Goal: Task Accomplishment & Management: Use online tool/utility

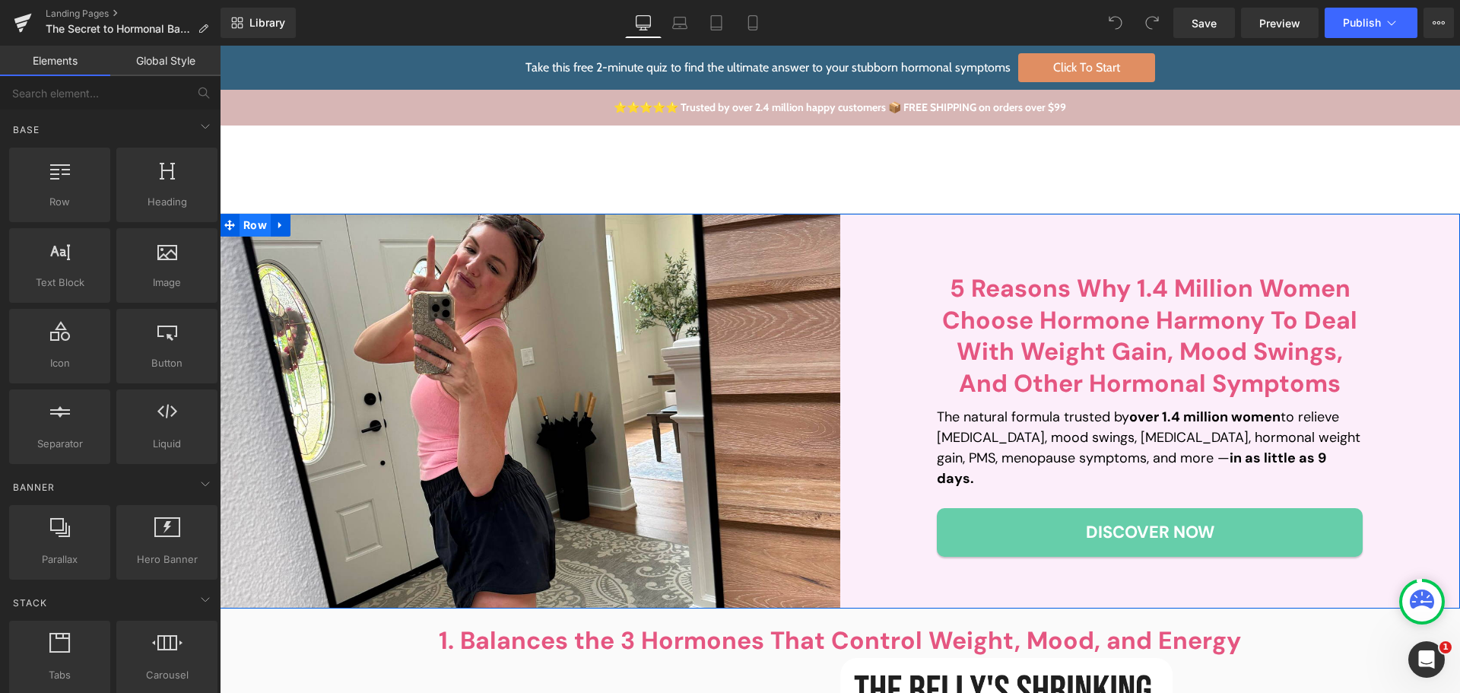
click at [256, 229] on span "Row" at bounding box center [254, 225] width 31 height 23
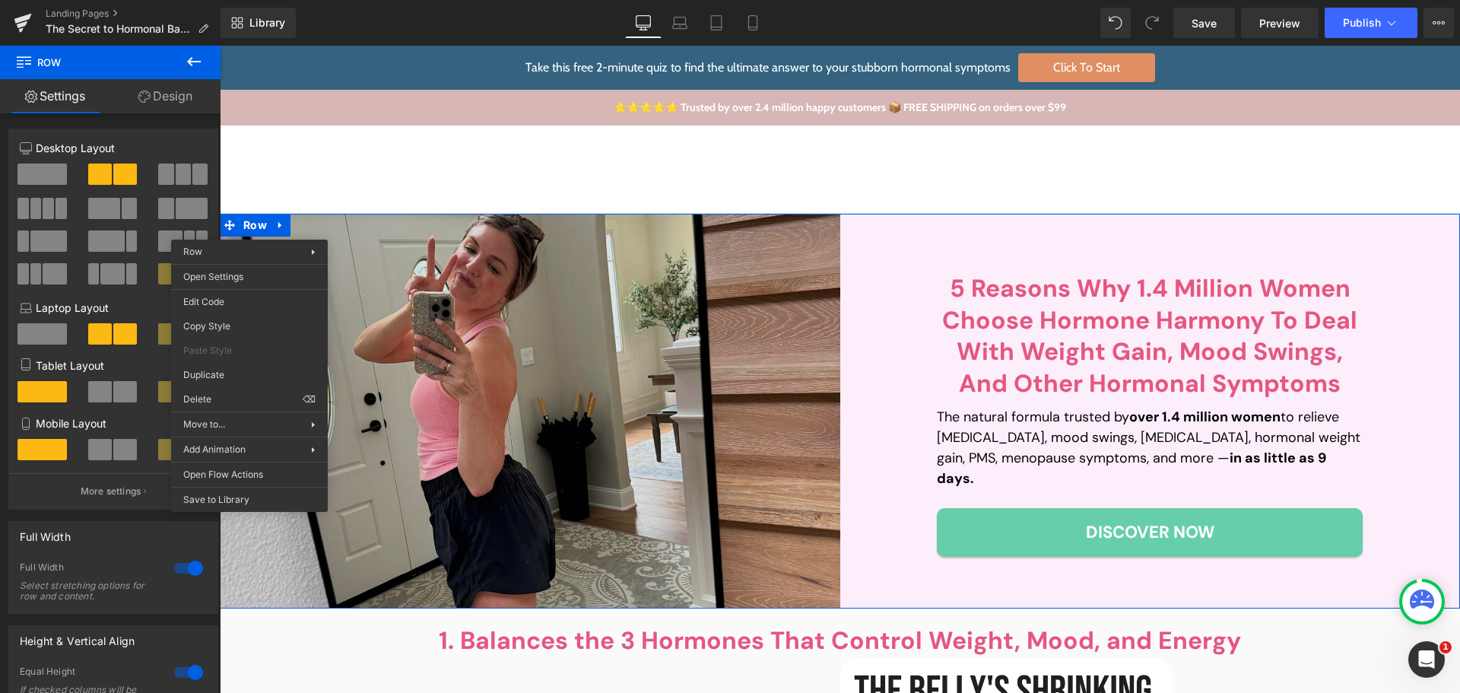
drag, startPoint x: 445, startPoint y: 418, endPoint x: 261, endPoint y: 365, distance: 192.2
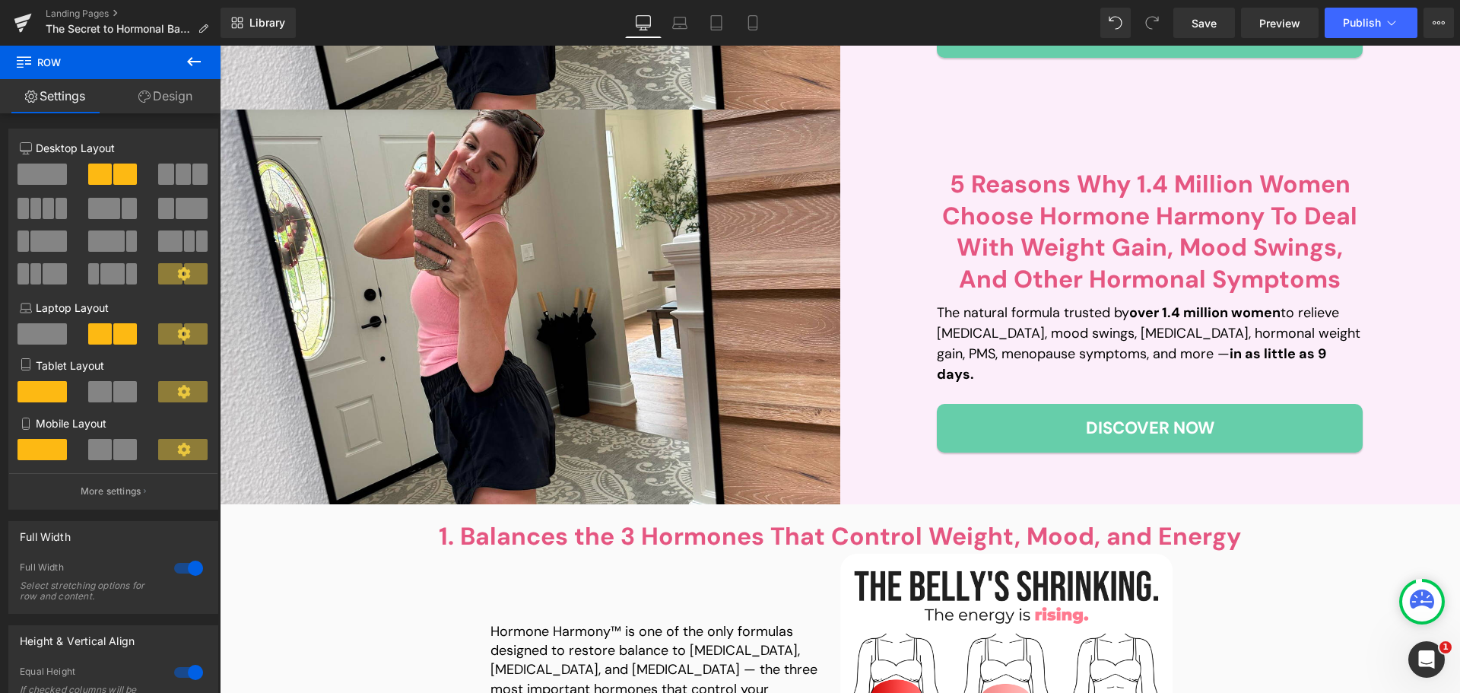
scroll to position [502, 0]
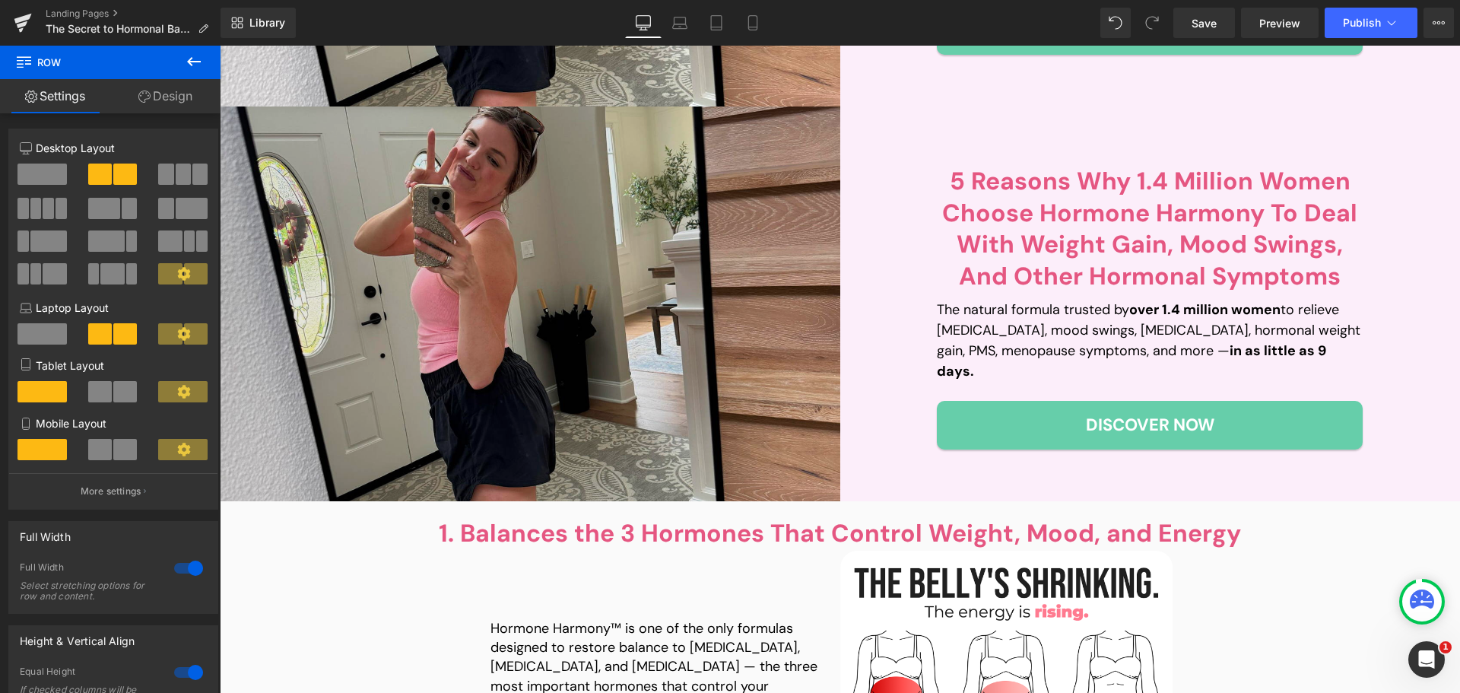
click at [530, 308] on div "Image" at bounding box center [530, 303] width 620 height 395
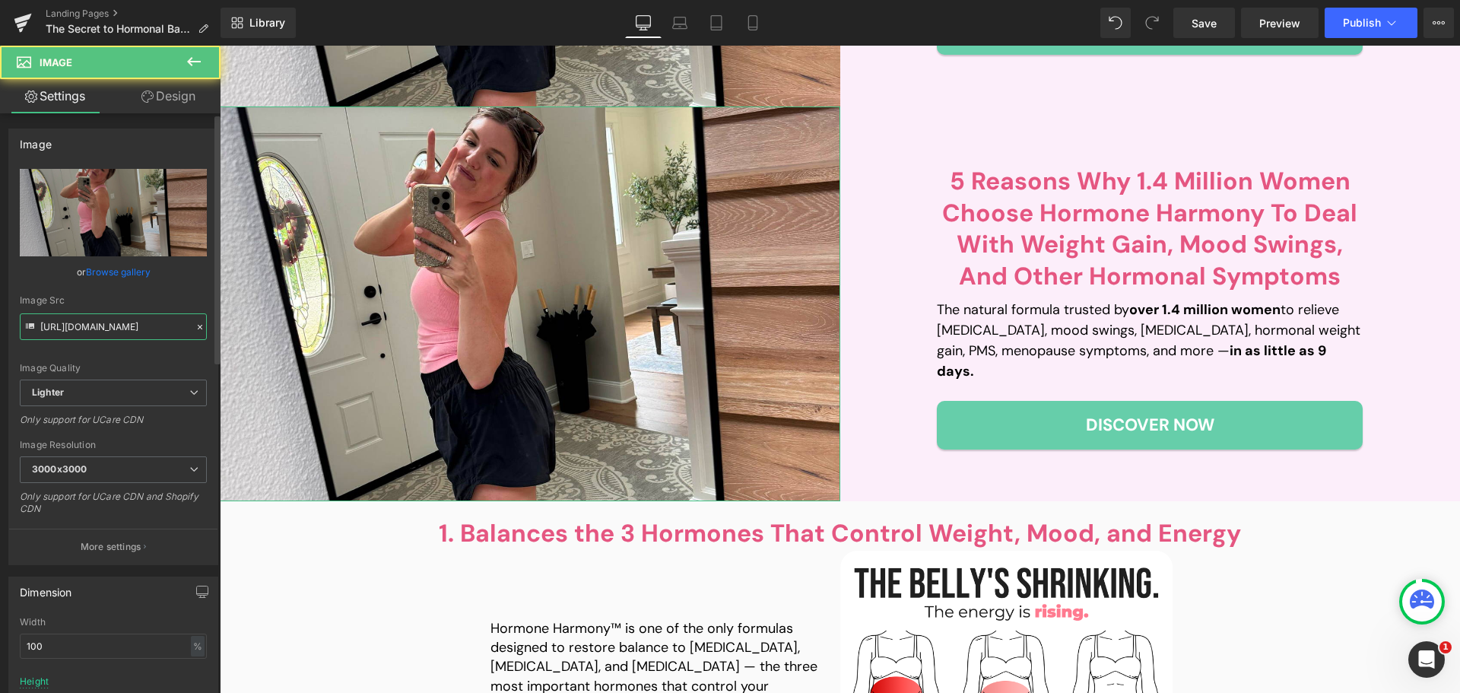
click at [119, 328] on input "https://ucarecdn.com/b3123ed9-e7e7-4de3-8943-4e25296f8cdc/-/format/auto/-/previ…" at bounding box center [113, 326] width 187 height 27
paste input "c509814c-462b-4608-a92d-615654dfb448/-/format/auto/-/preview/3000x3000/-/qualit…"
type input "[URL][DOMAIN_NAME]"
click at [120, 303] on div "Image Src" at bounding box center [113, 300] width 187 height 11
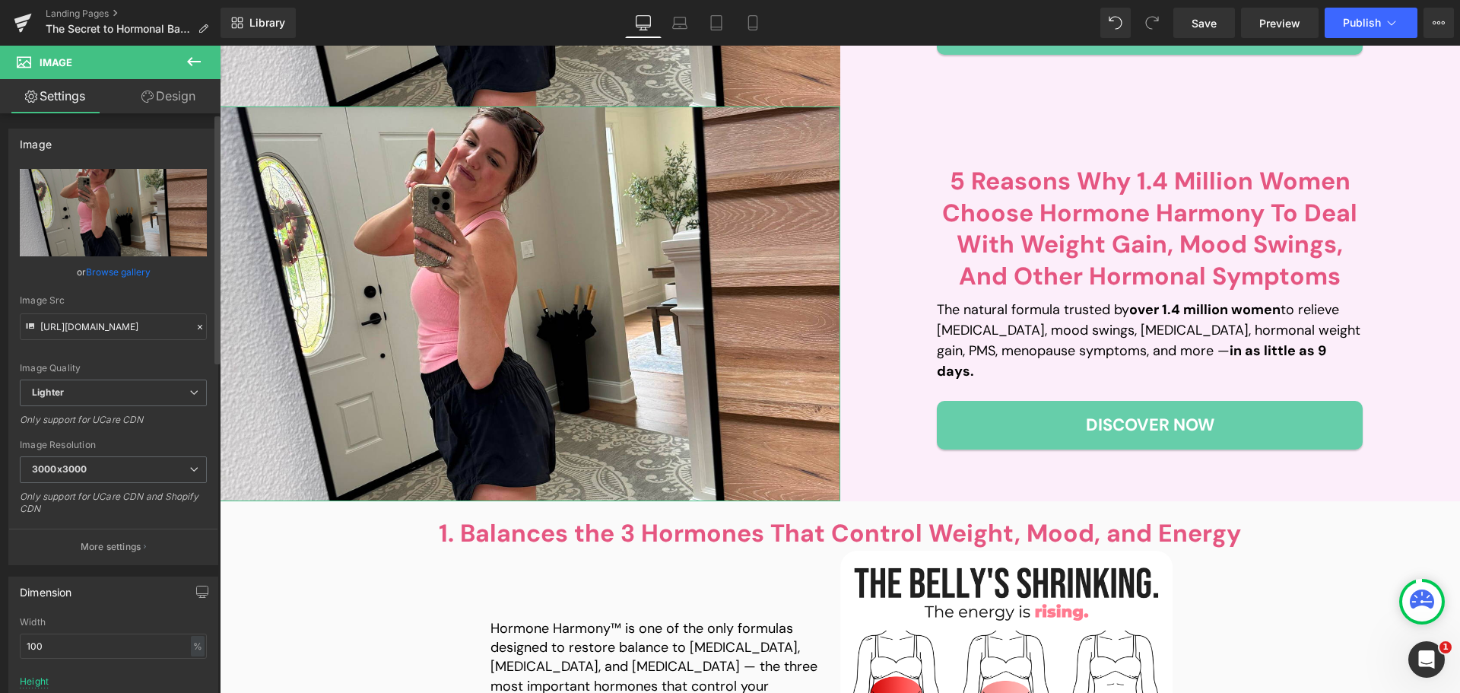
scroll to position [0, 0]
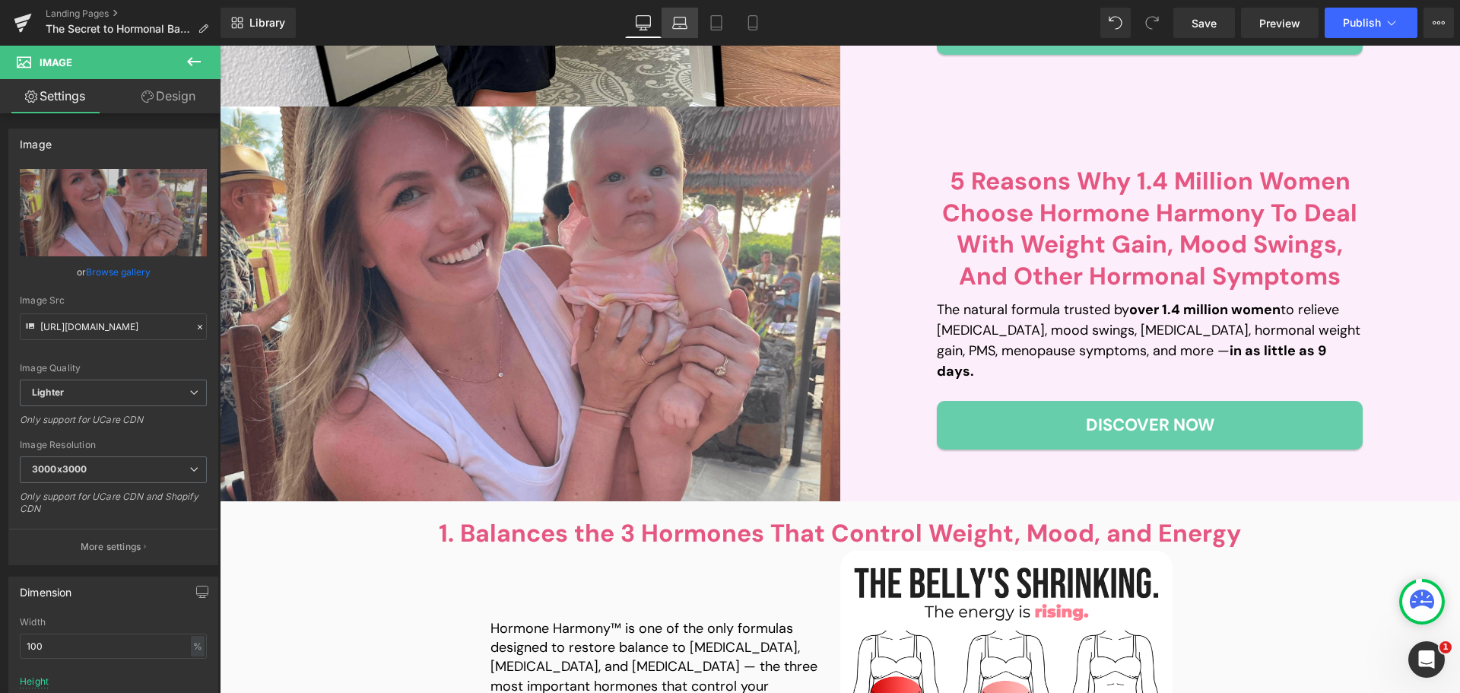
click at [674, 20] on icon at bounding box center [679, 22] width 15 height 15
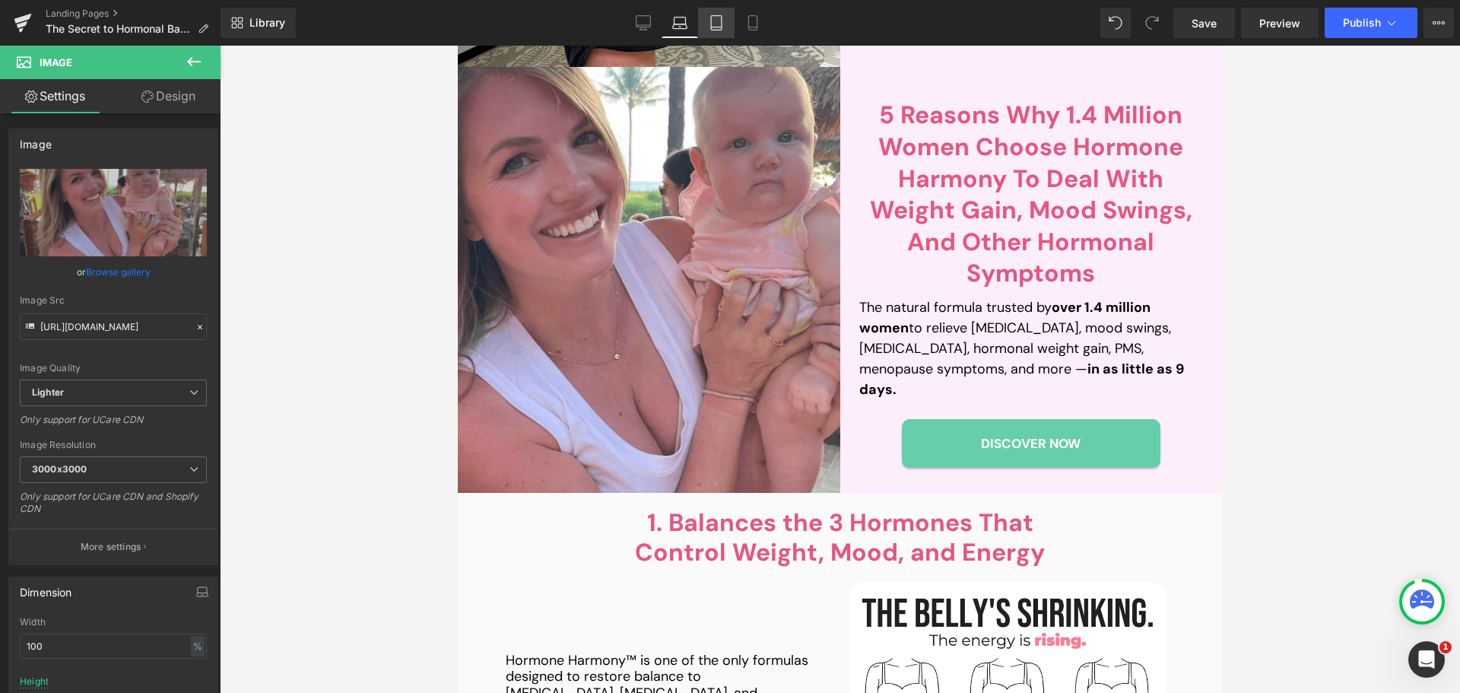
click at [731, 37] on link "Tablet" at bounding box center [716, 23] width 36 height 30
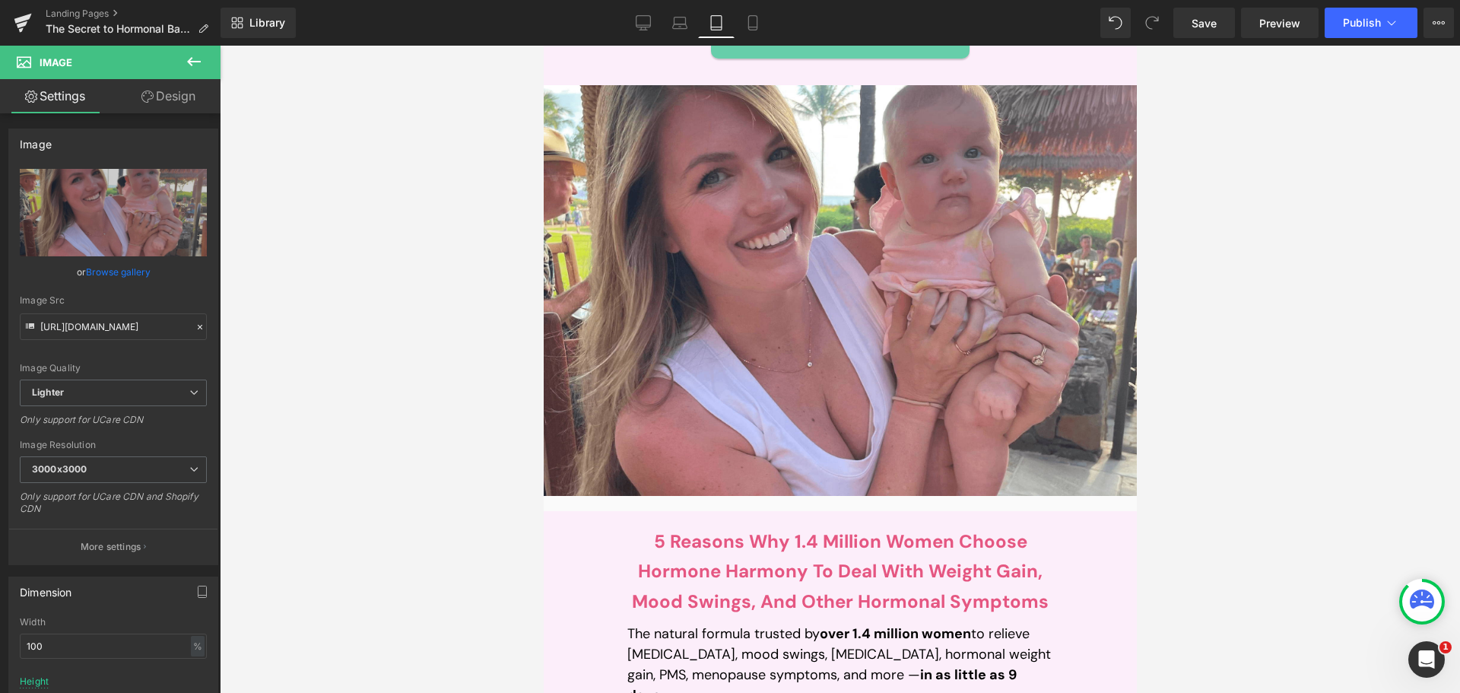
scroll to position [838, 0]
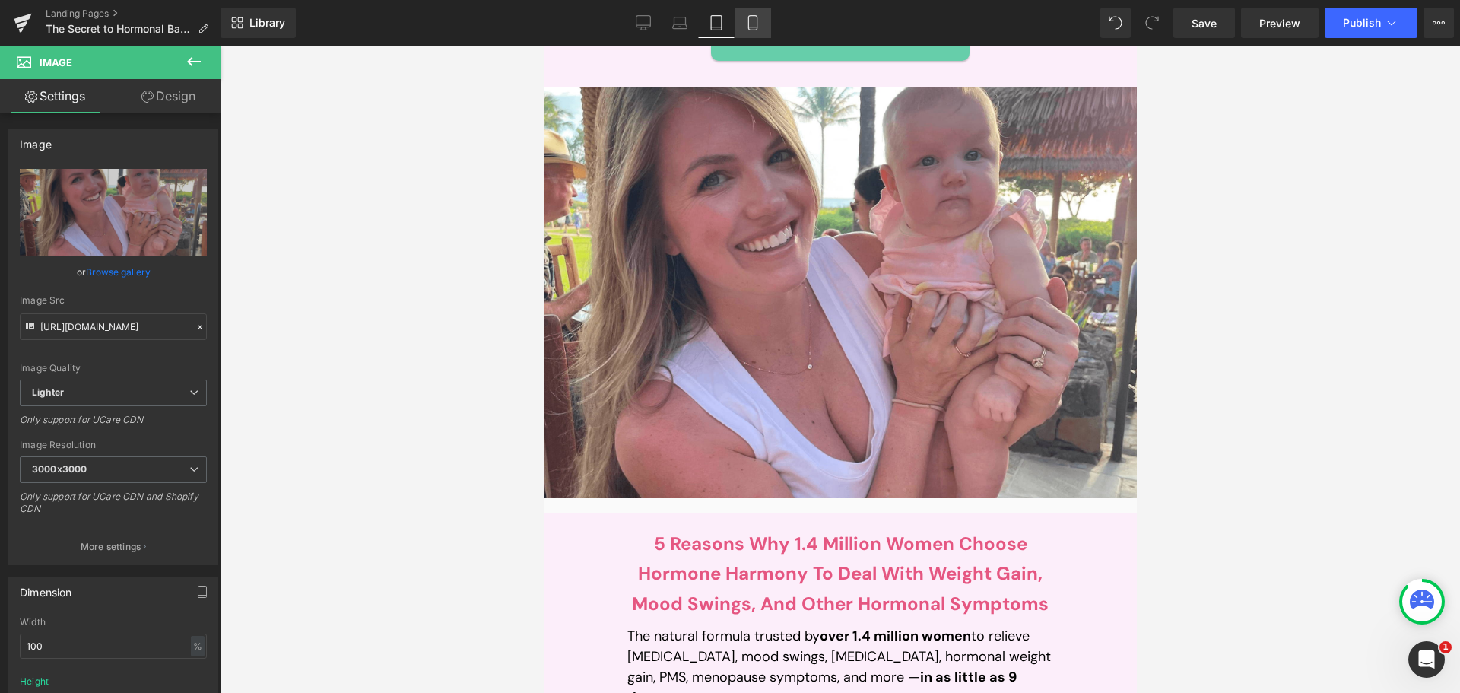
click at [740, 20] on link "Mobile" at bounding box center [752, 23] width 36 height 30
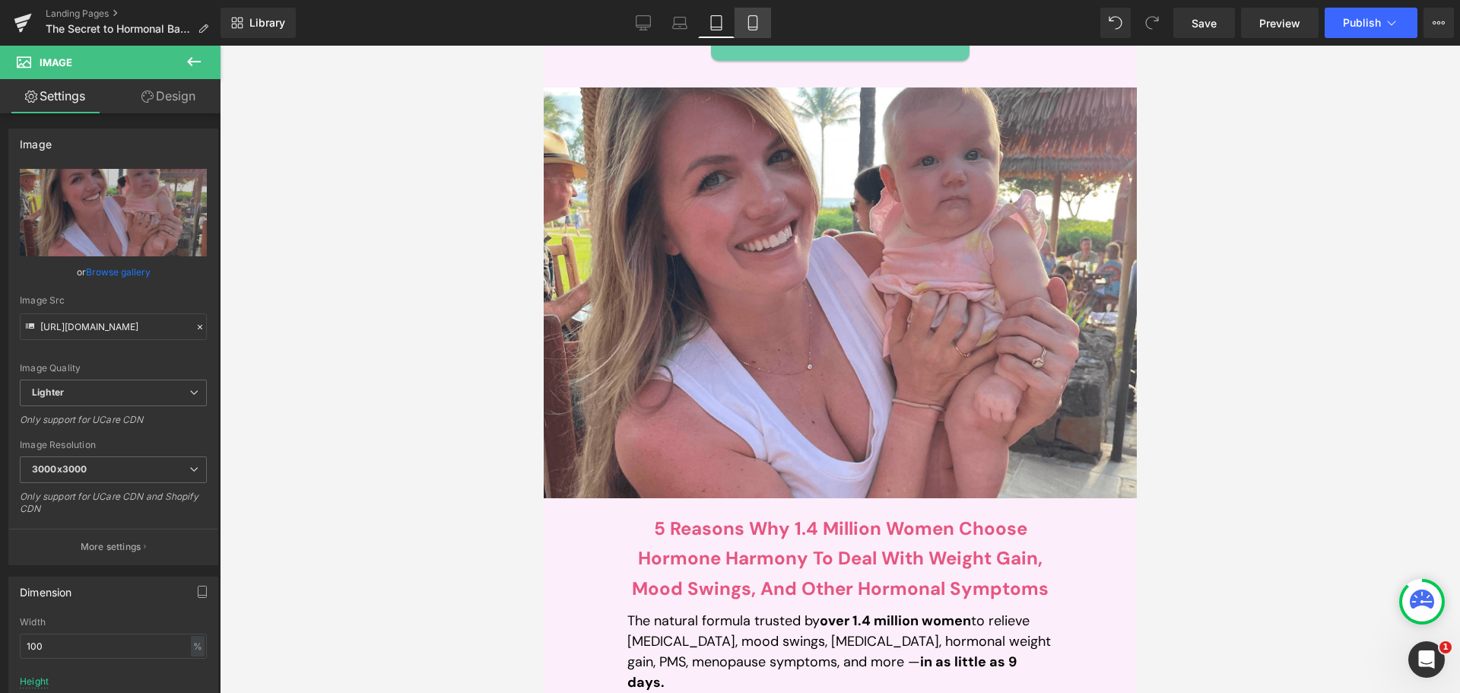
type input "400"
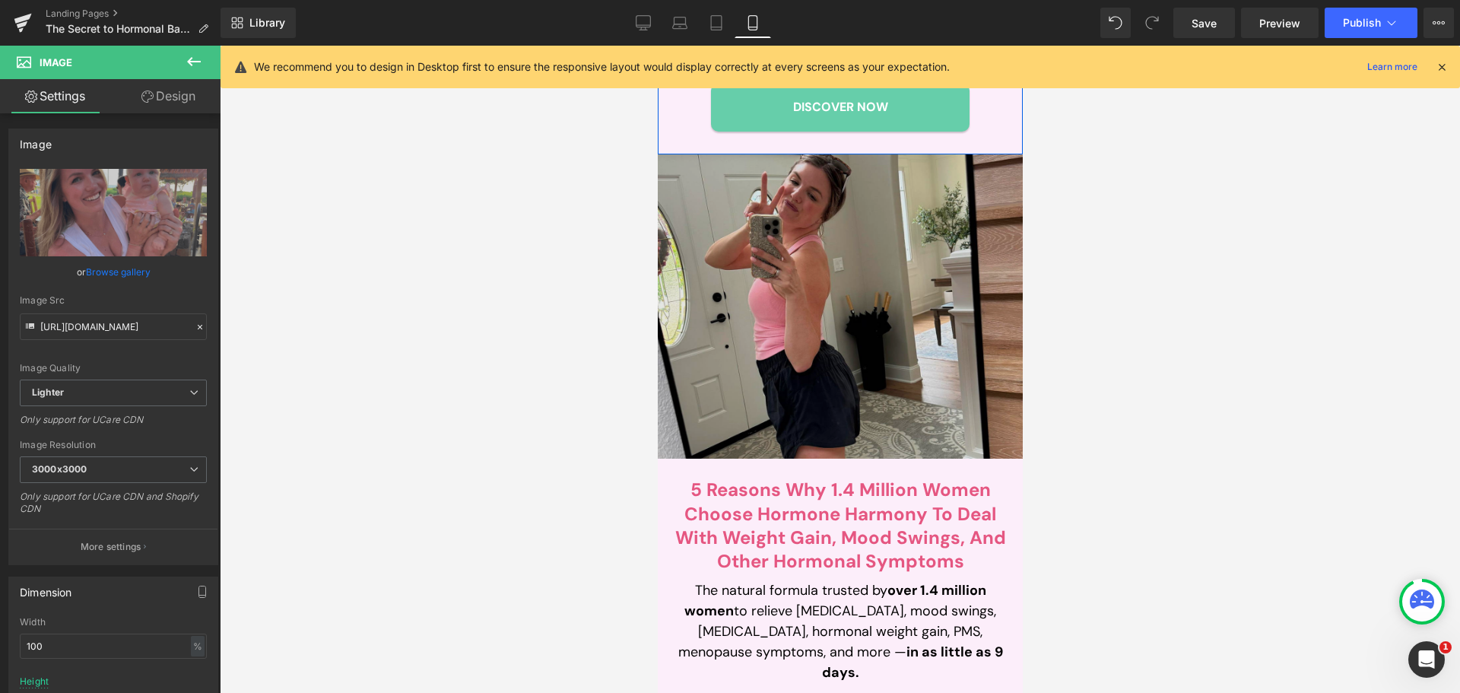
scroll to position [684, 0]
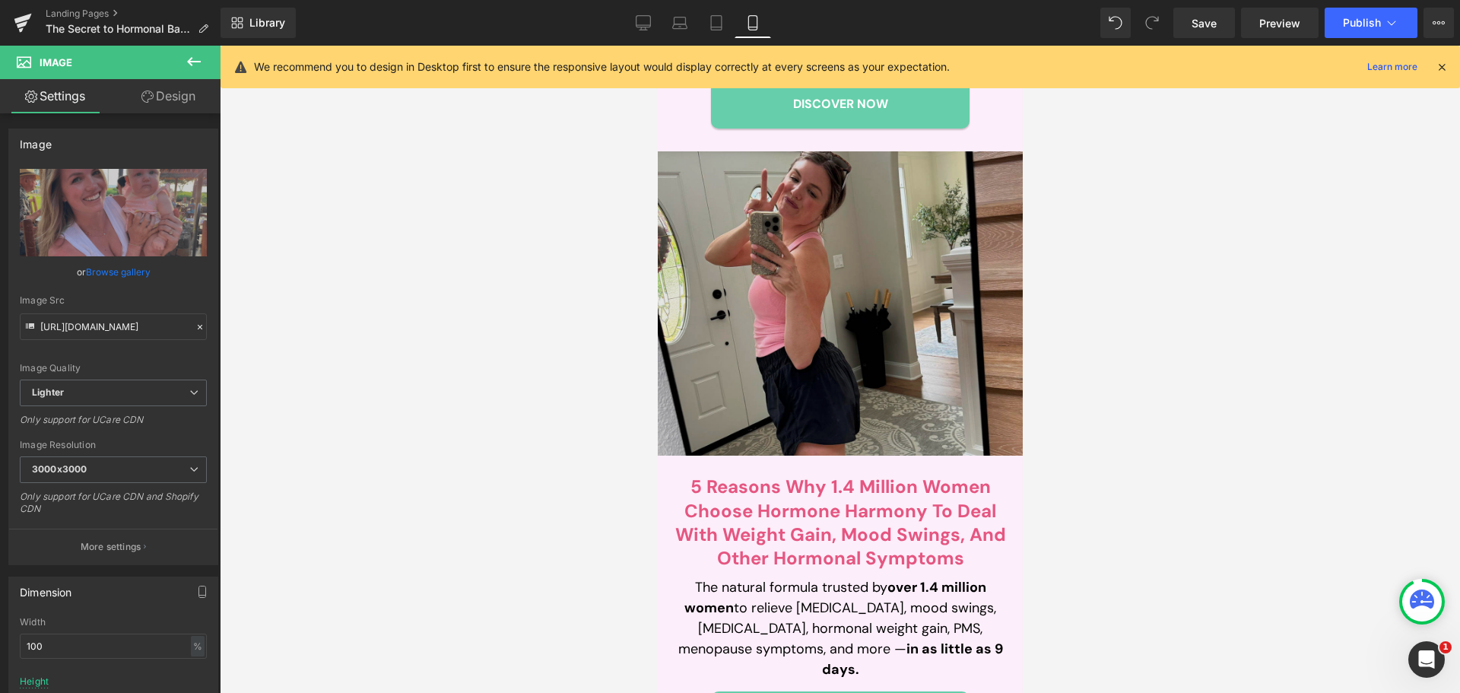
click at [785, 294] on img at bounding box center [839, 303] width 365 height 304
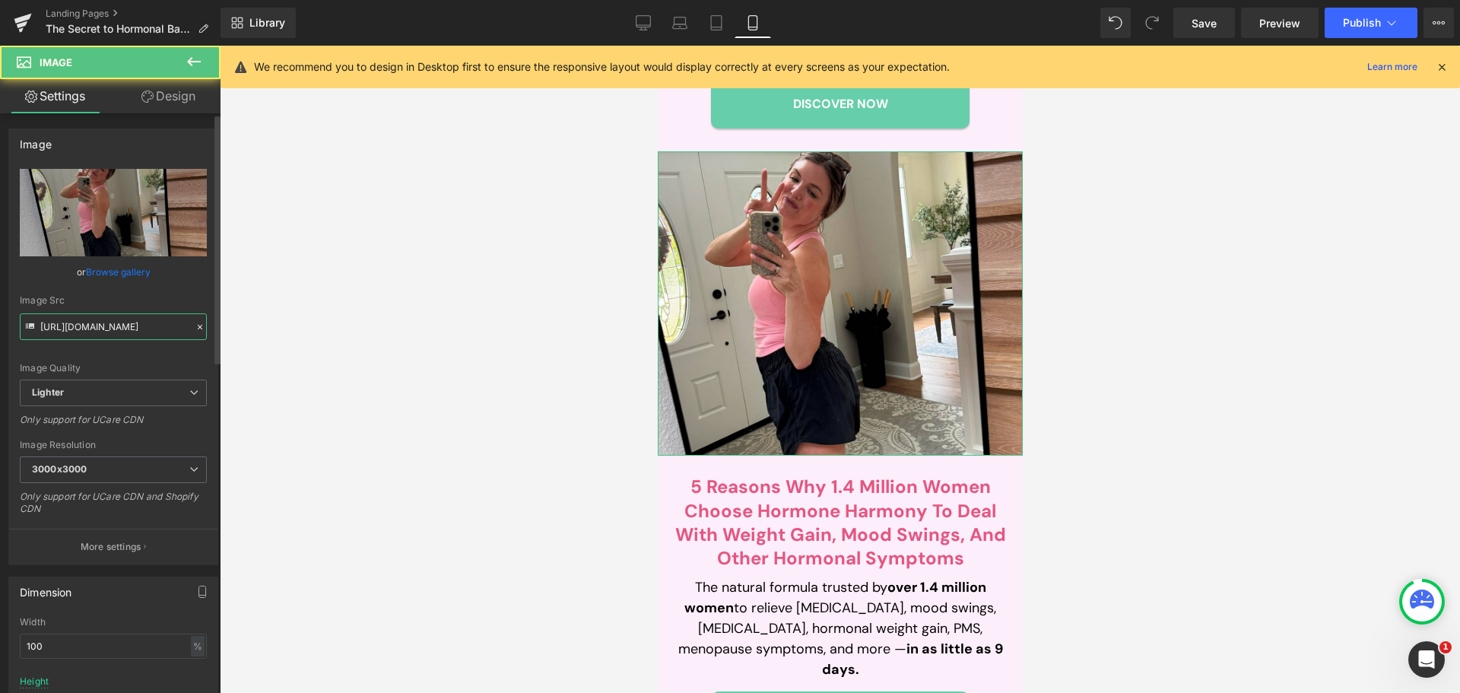
click at [115, 319] on input "https://ucarecdn.com/b3123ed9-e7e7-4de3-8943-4e25296f8cdc/-/format/auto/-/previ…" at bounding box center [113, 326] width 187 height 27
paste input "c509814c-462b-4608-a92d-615654dfb448/-/format/auto/-/preview/3000x3000/-/qualit…"
type input "[URL][DOMAIN_NAME]"
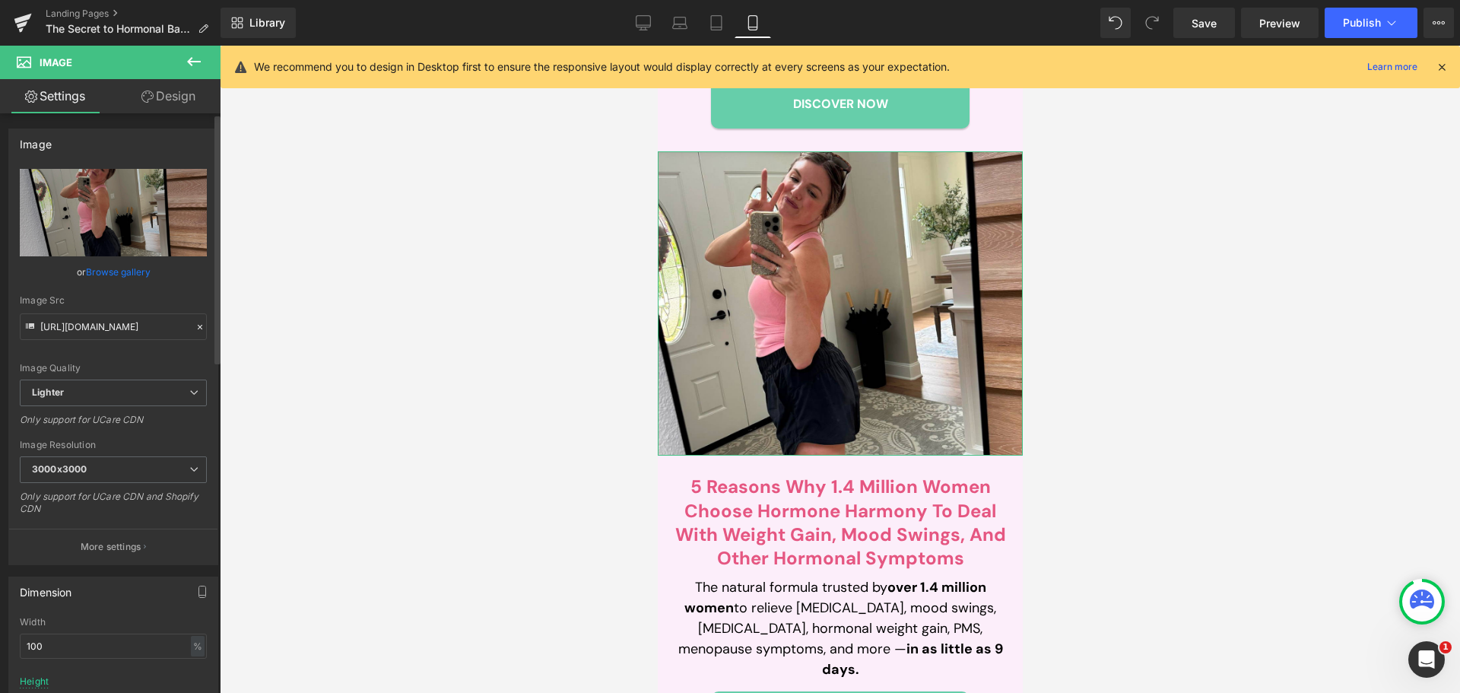
click at [137, 296] on div "Image Src" at bounding box center [113, 300] width 187 height 11
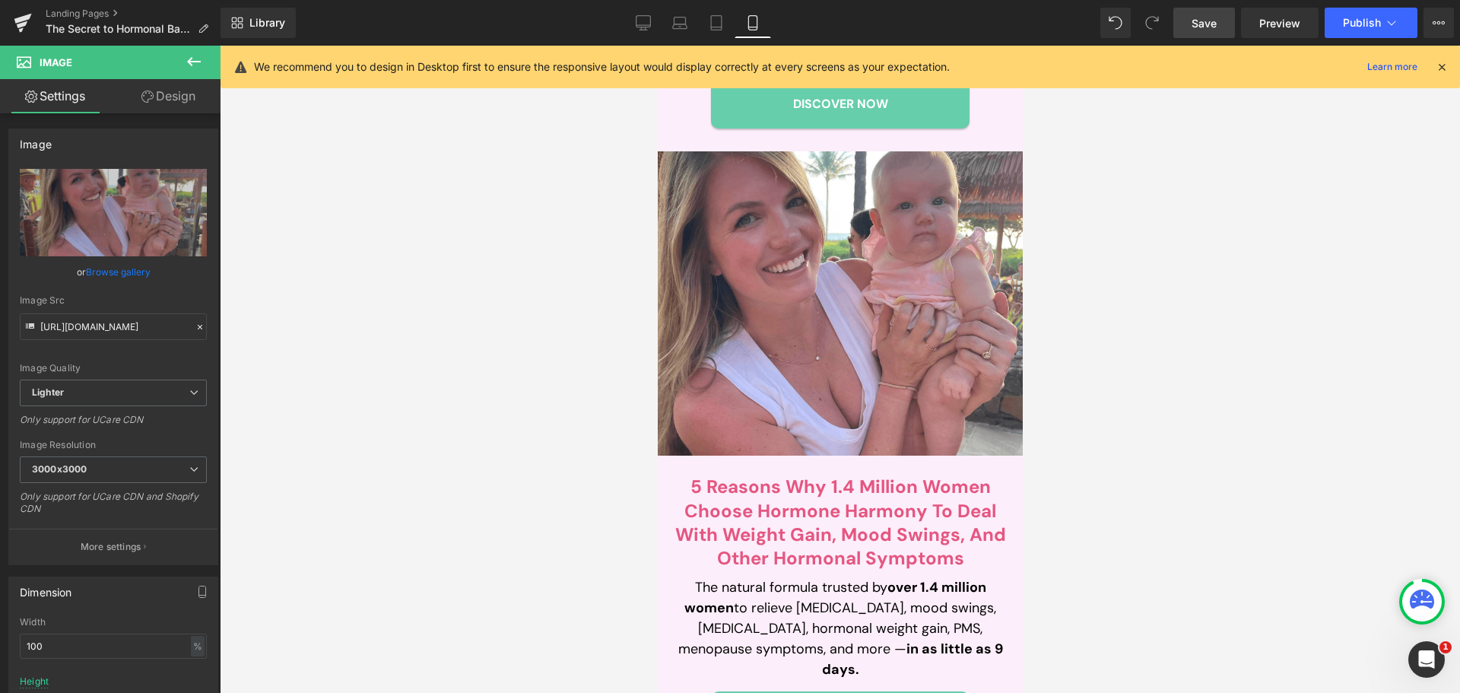
click at [1204, 22] on span "Save" at bounding box center [1203, 23] width 25 height 16
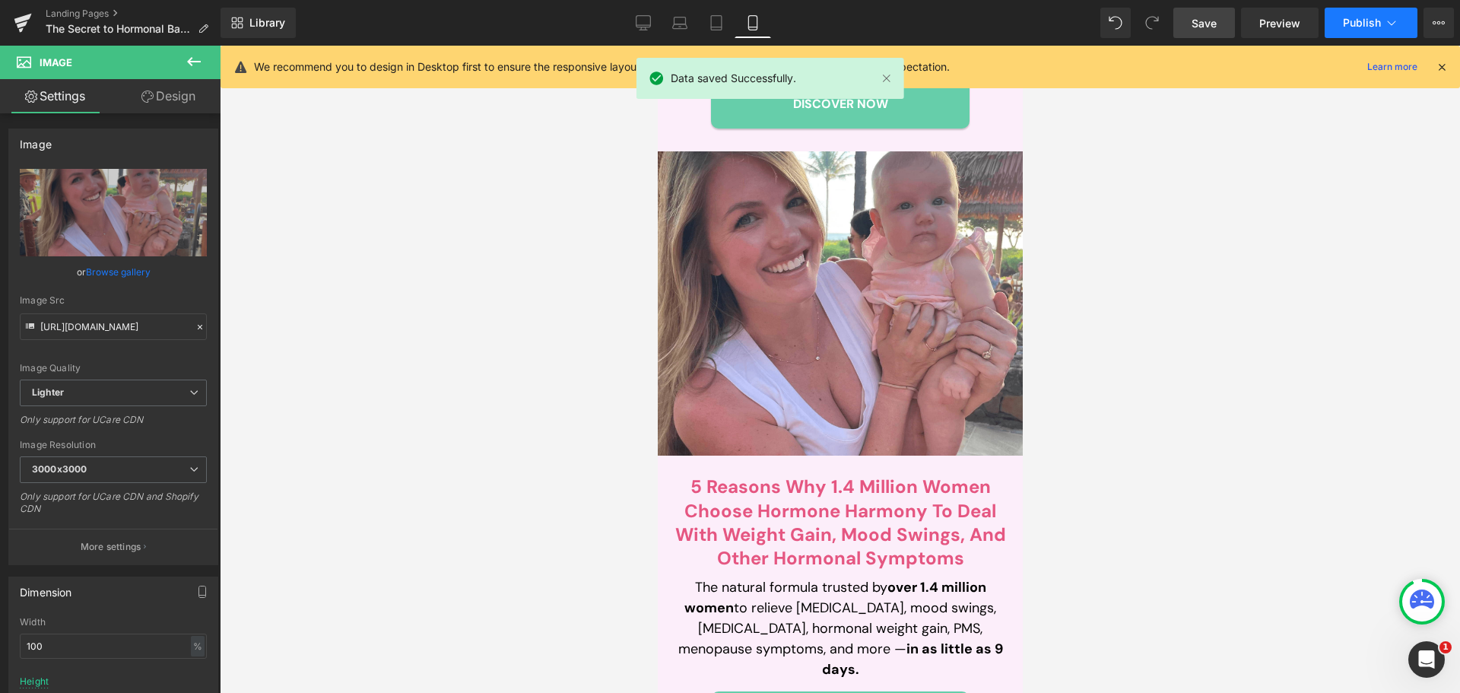
click at [1333, 17] on button "Publish" at bounding box center [1370, 23] width 93 height 30
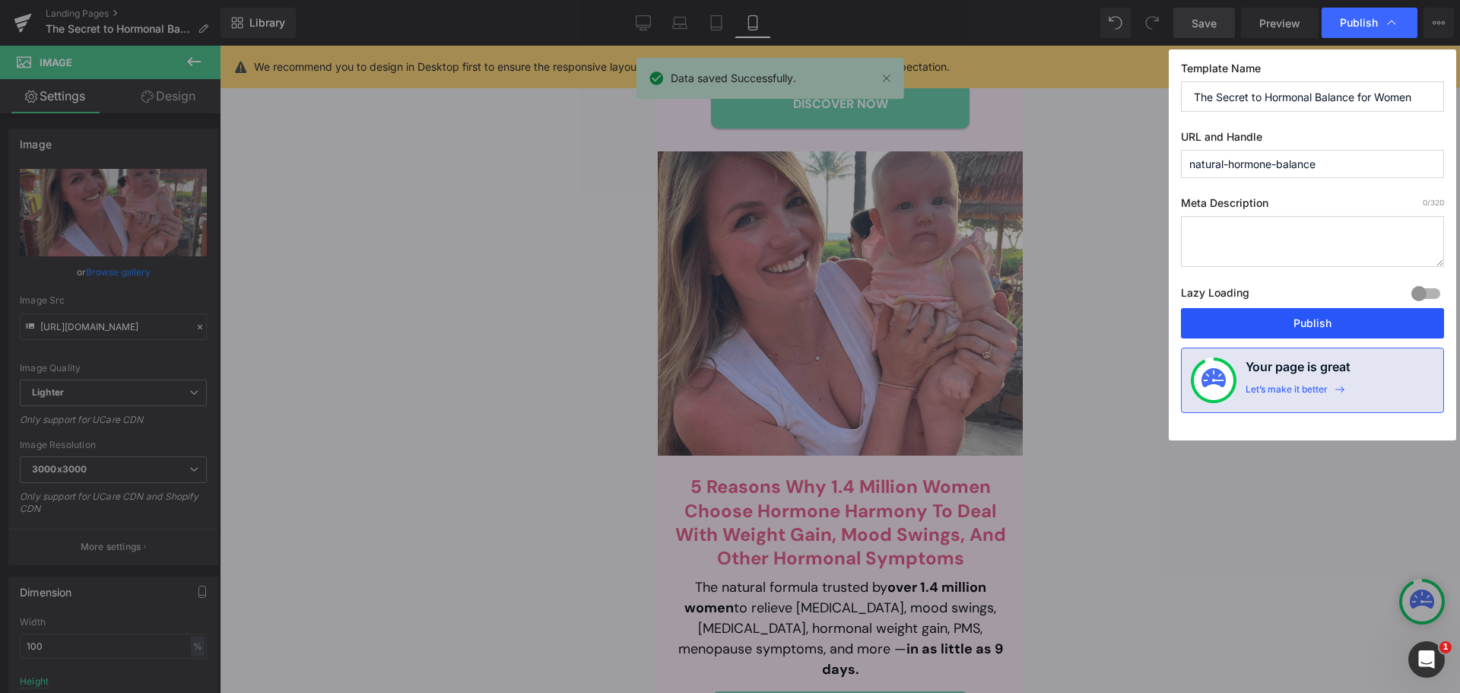
click at [1298, 325] on button "Publish" at bounding box center [1312, 323] width 263 height 30
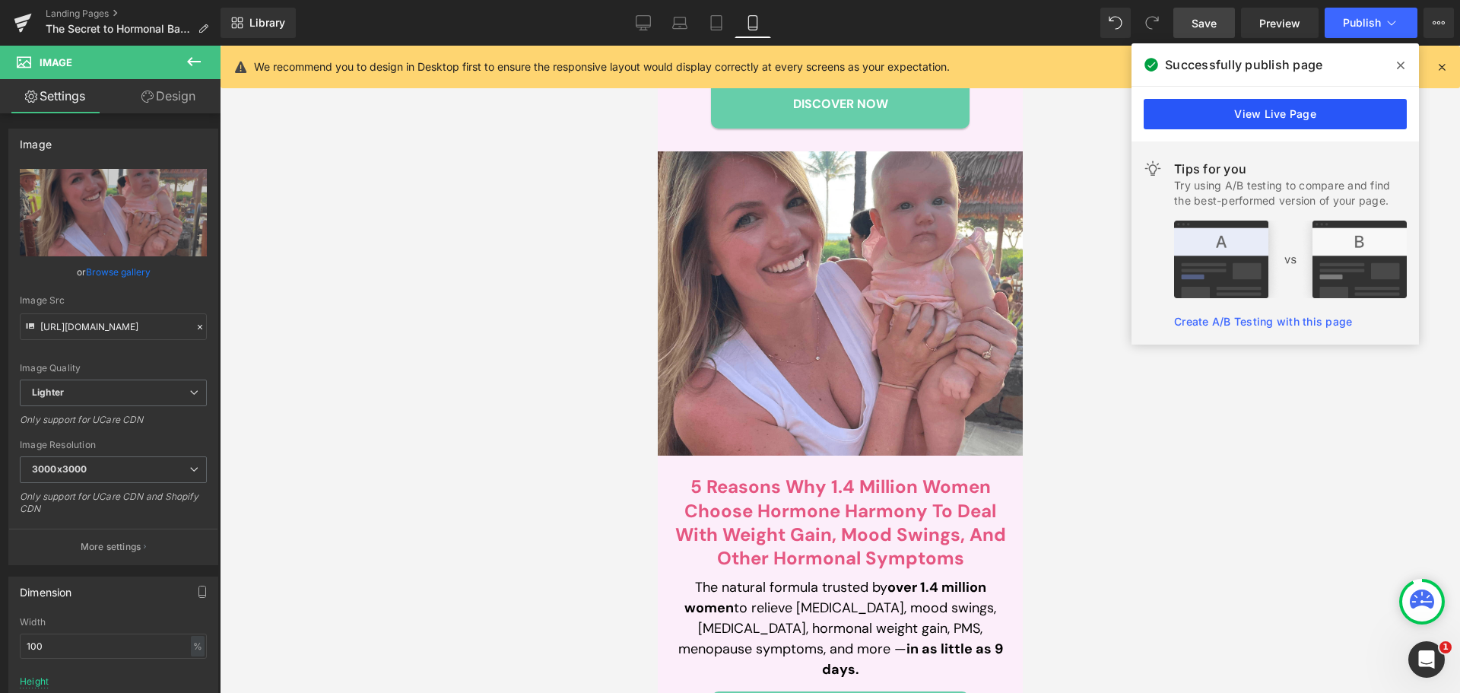
click at [1235, 112] on link "View Live Page" at bounding box center [1274, 114] width 263 height 30
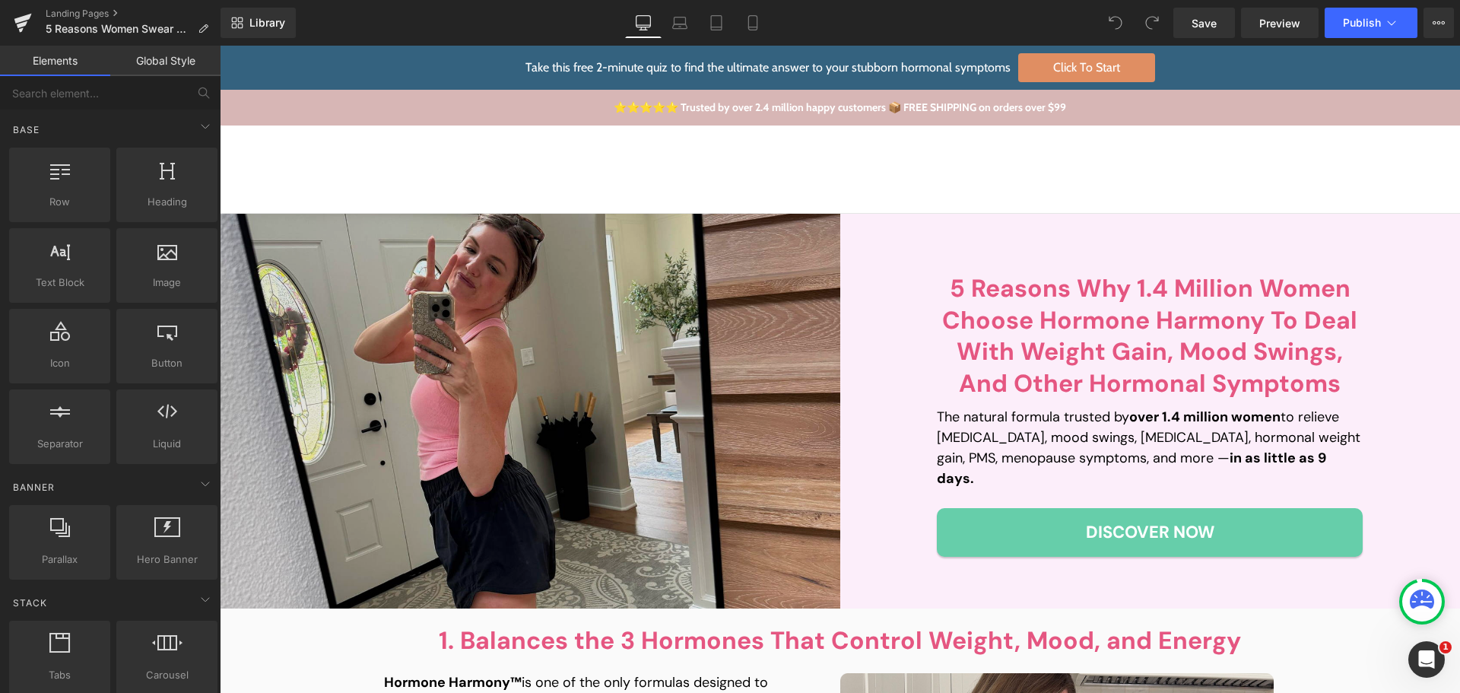
click at [252, 245] on img at bounding box center [530, 411] width 620 height 395
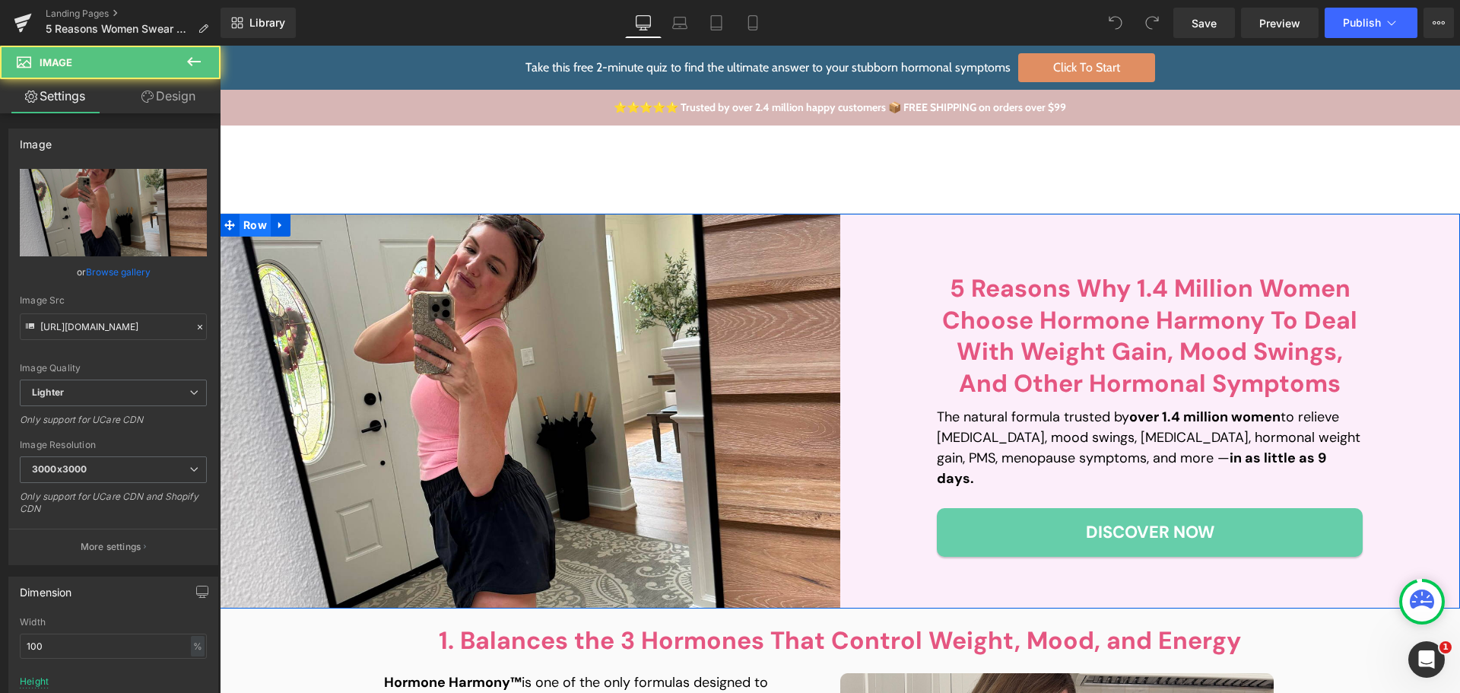
click at [247, 223] on span "Row" at bounding box center [254, 225] width 31 height 23
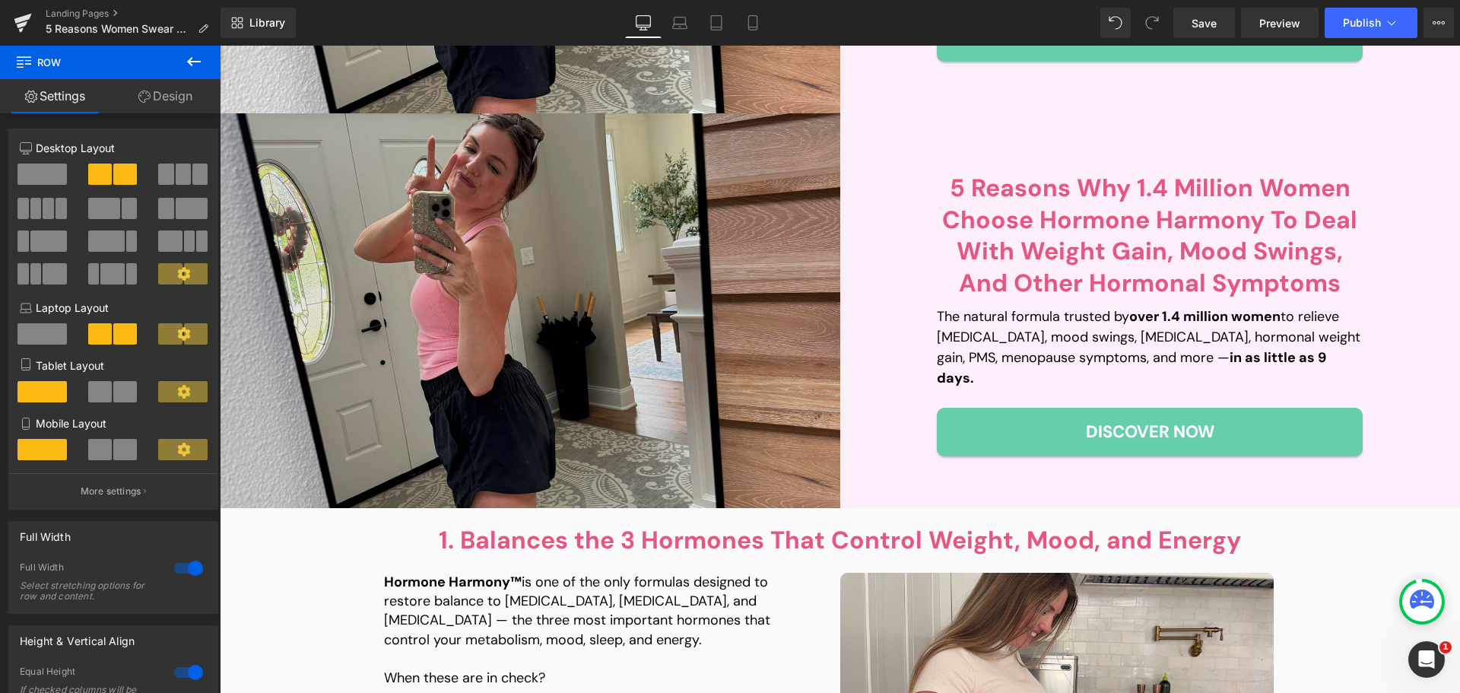
scroll to position [502, 0]
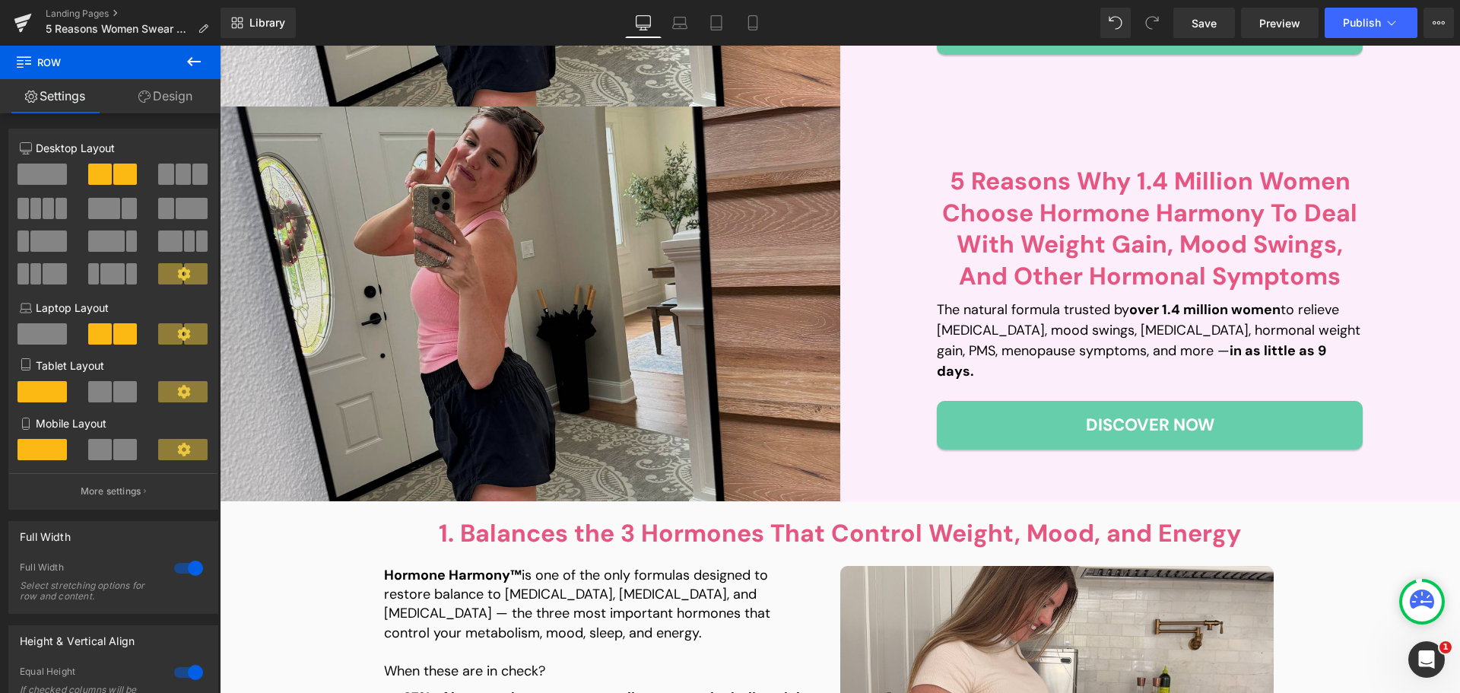
click at [486, 236] on img at bounding box center [530, 303] width 620 height 395
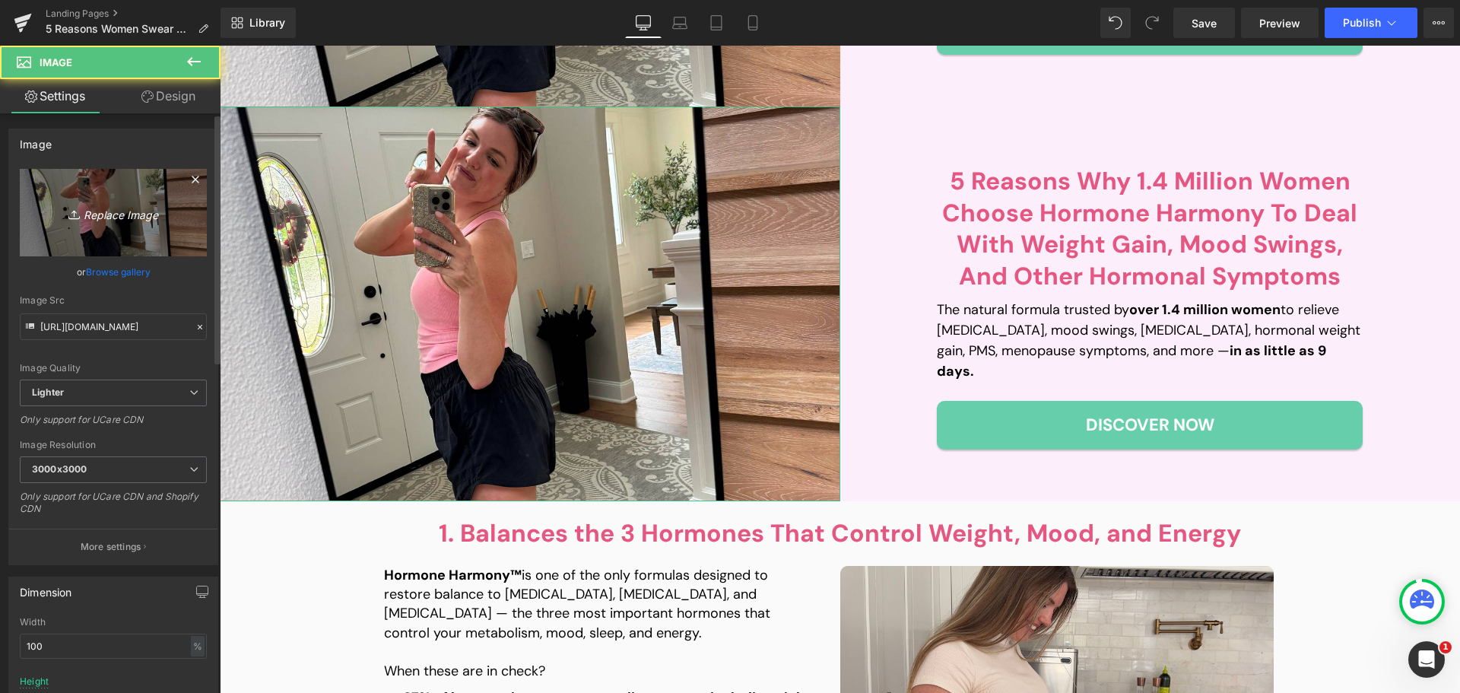
click at [91, 204] on icon "Replace Image" at bounding box center [113, 212] width 122 height 19
type input "C:\fakepath\Frame 511.png"
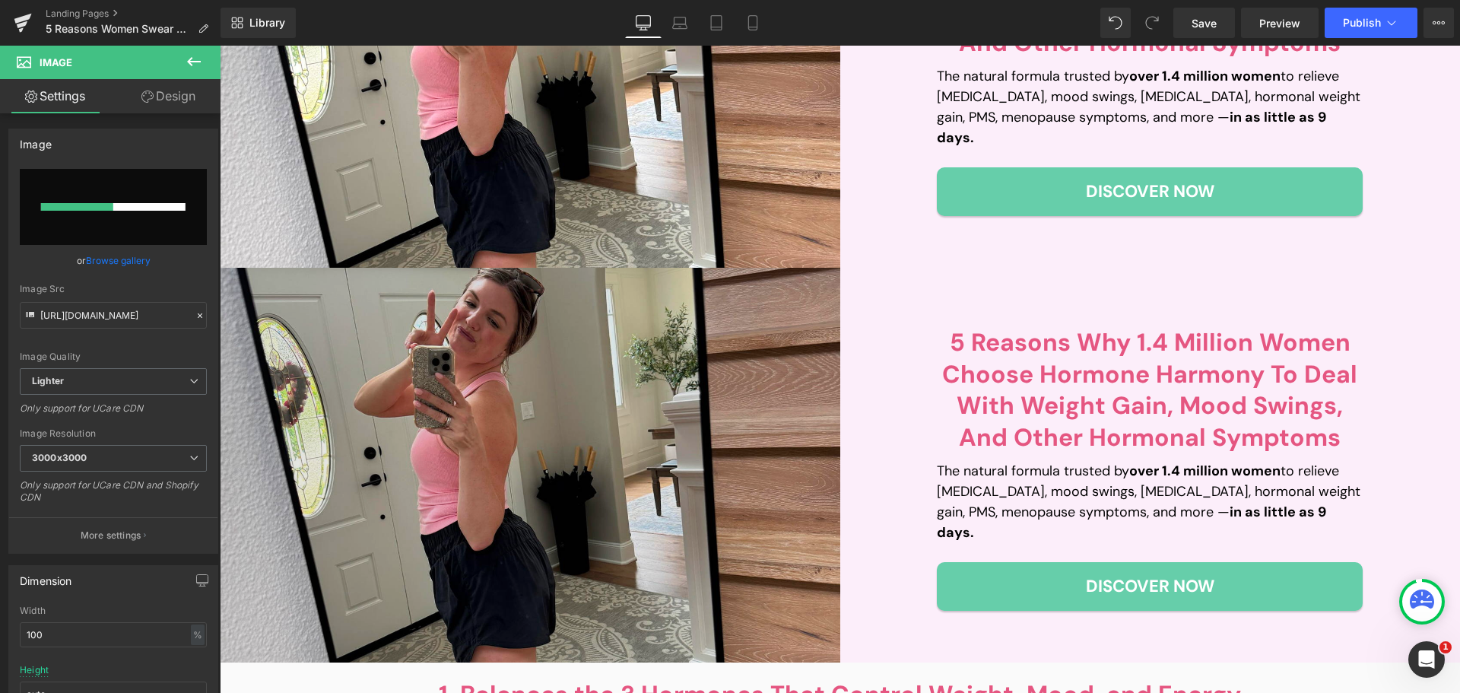
scroll to position [350, 0]
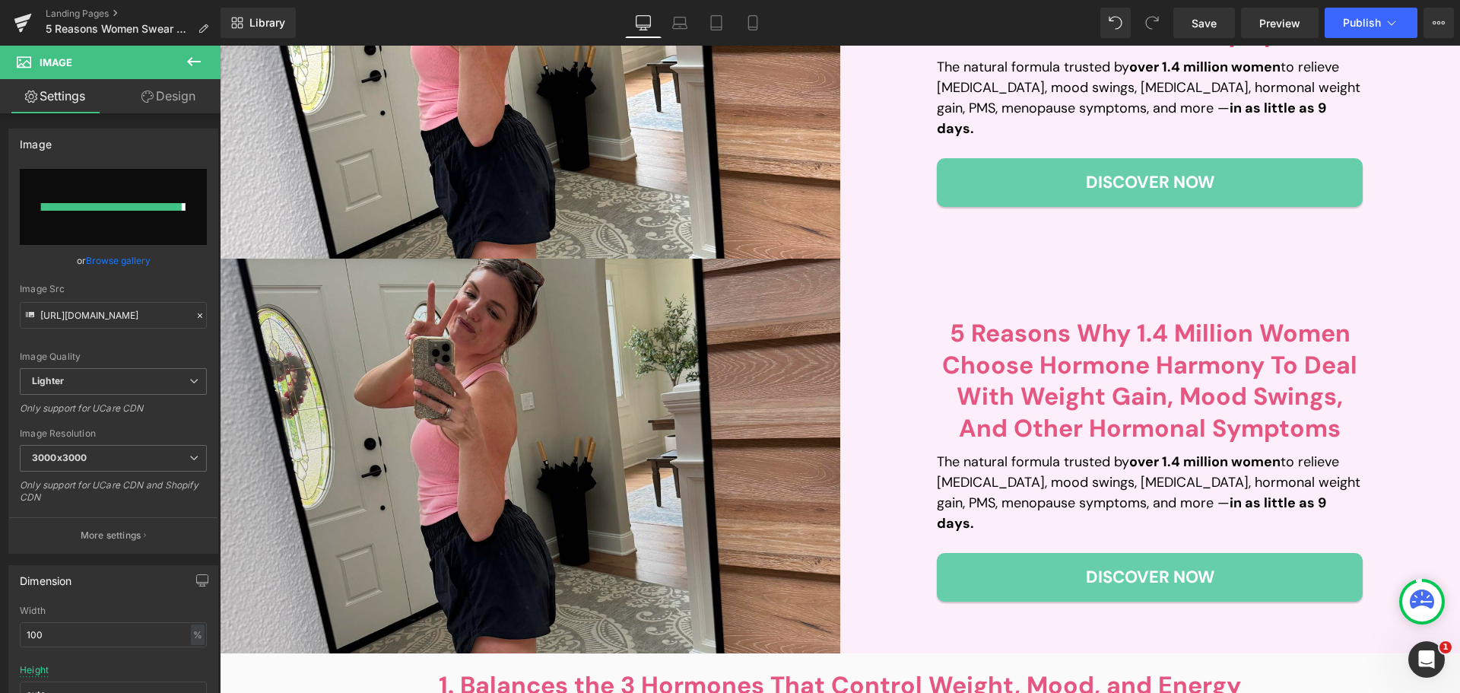
type input "[URL][DOMAIN_NAME]"
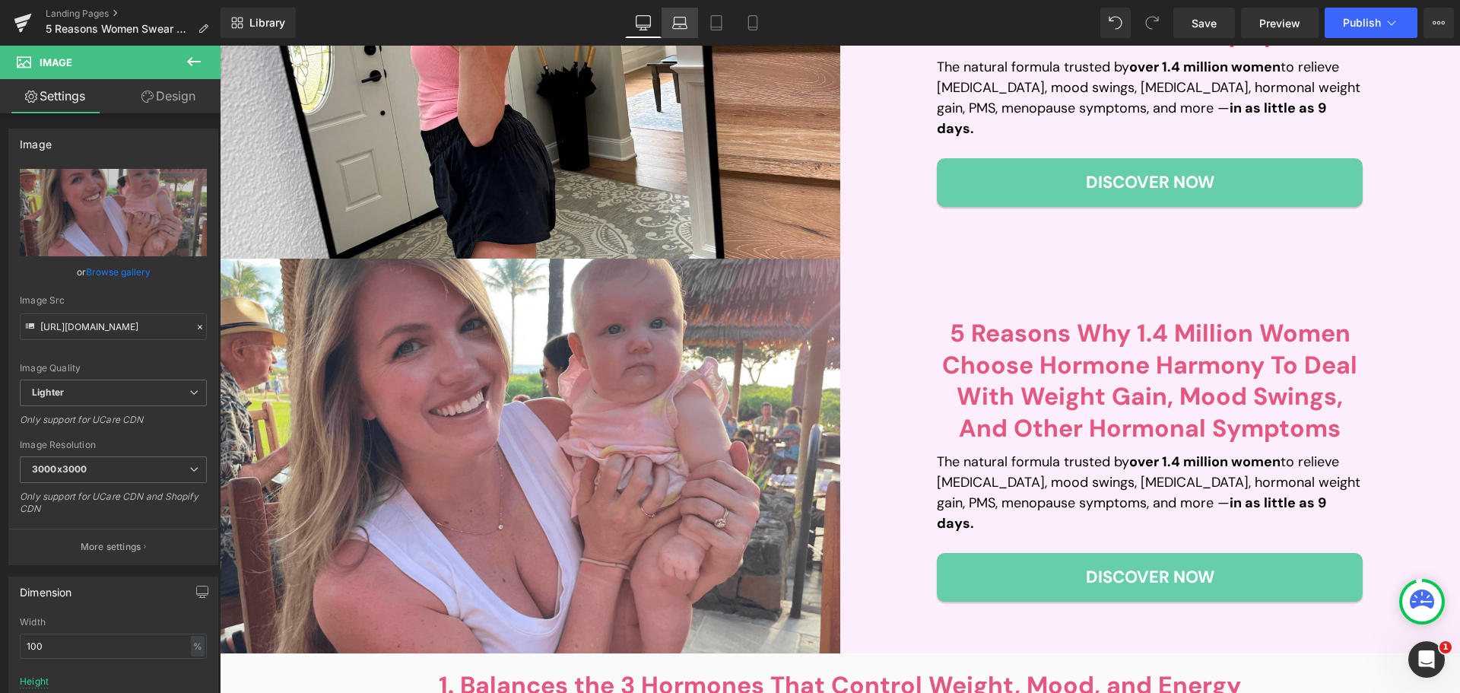
click at [687, 24] on icon at bounding box center [679, 22] width 15 height 15
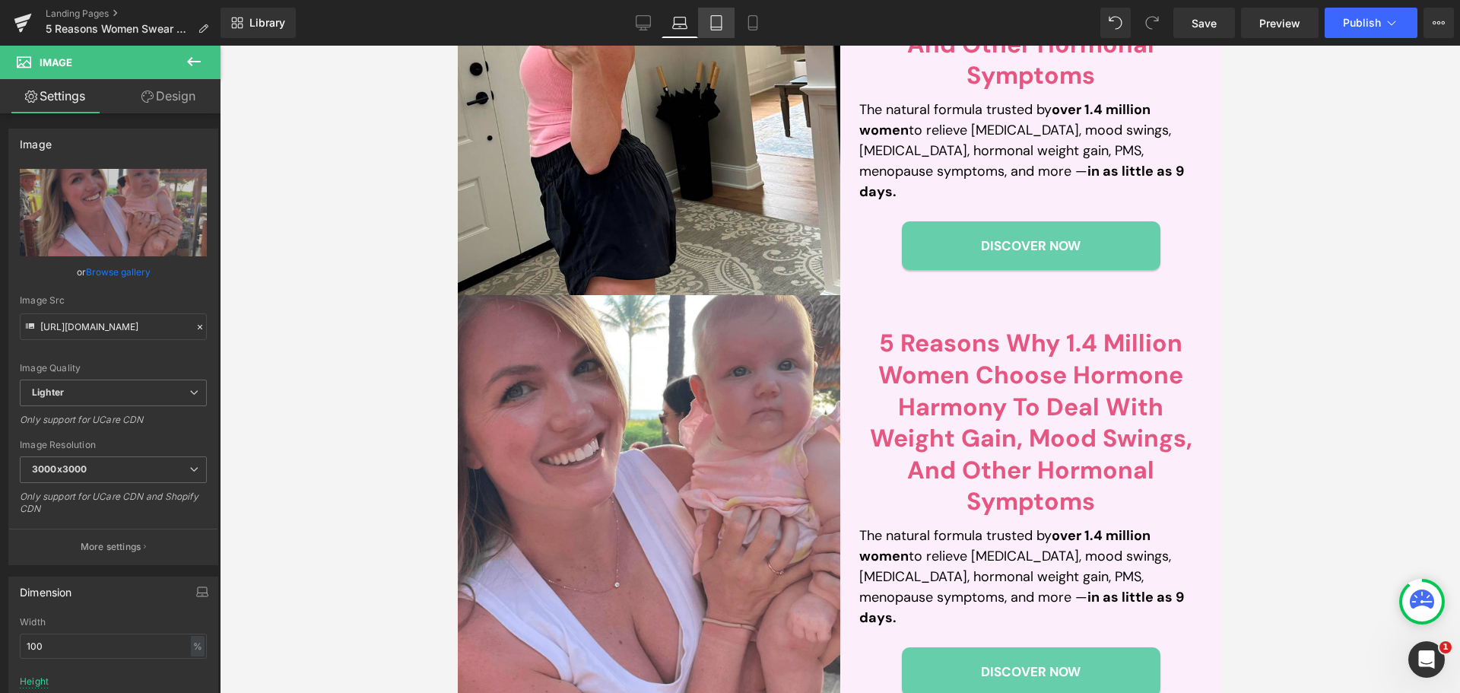
click at [723, 24] on icon at bounding box center [715, 22] width 15 height 15
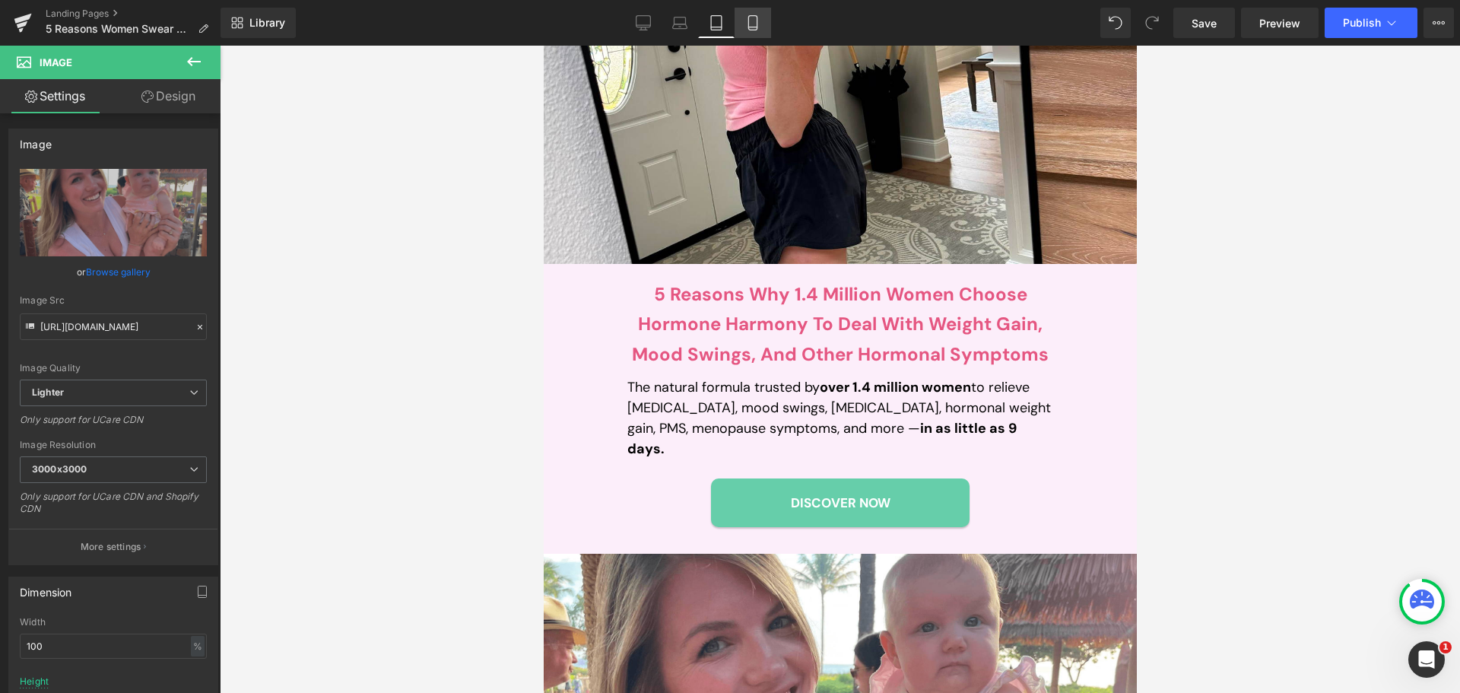
scroll to position [382, 0]
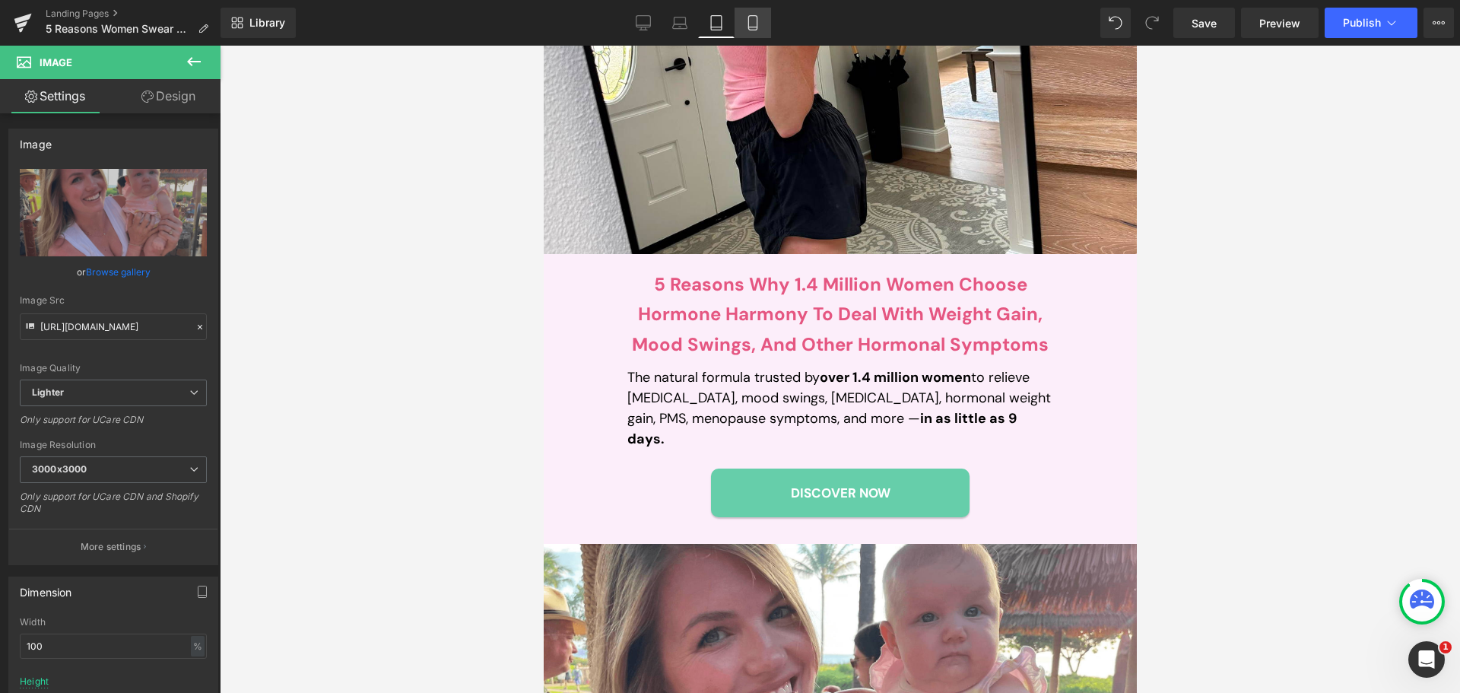
click at [750, 24] on icon at bounding box center [752, 22] width 15 height 15
type input "400"
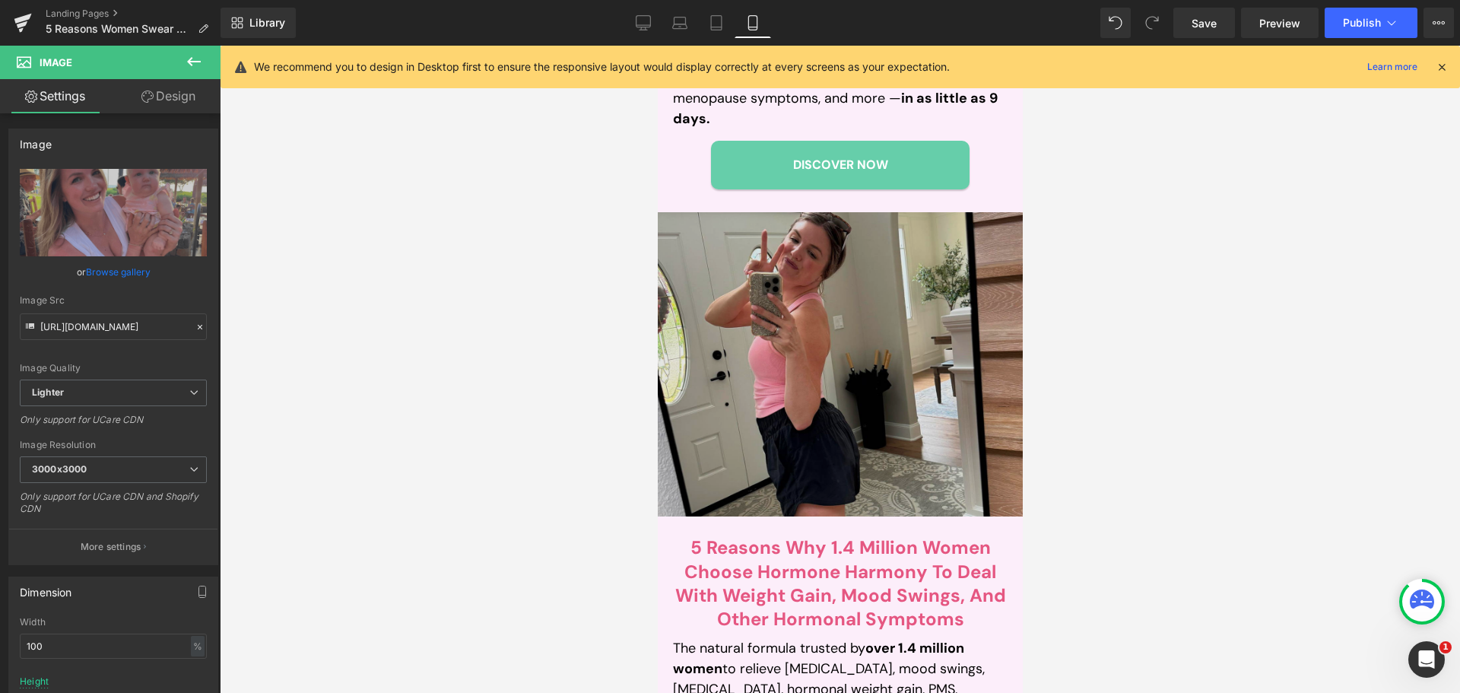
scroll to position [456, 0]
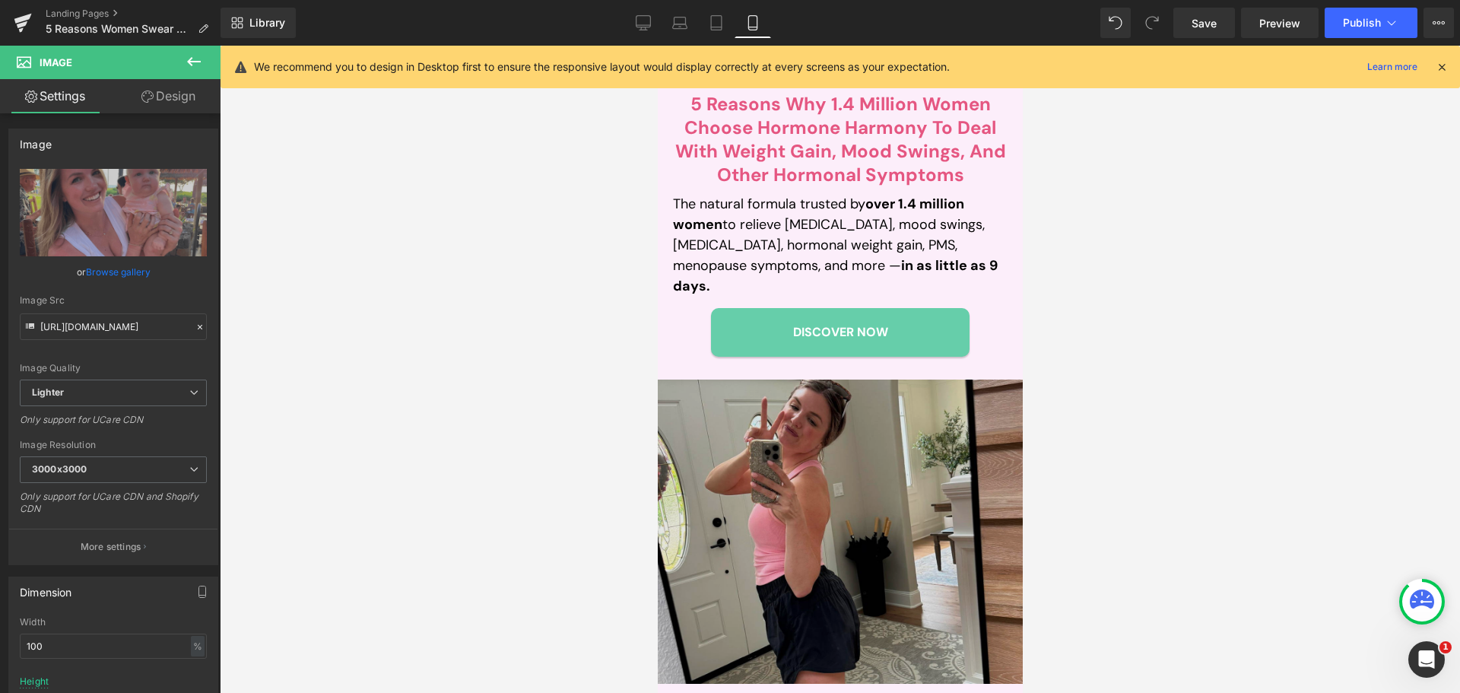
click at [810, 537] on img at bounding box center [839, 531] width 365 height 304
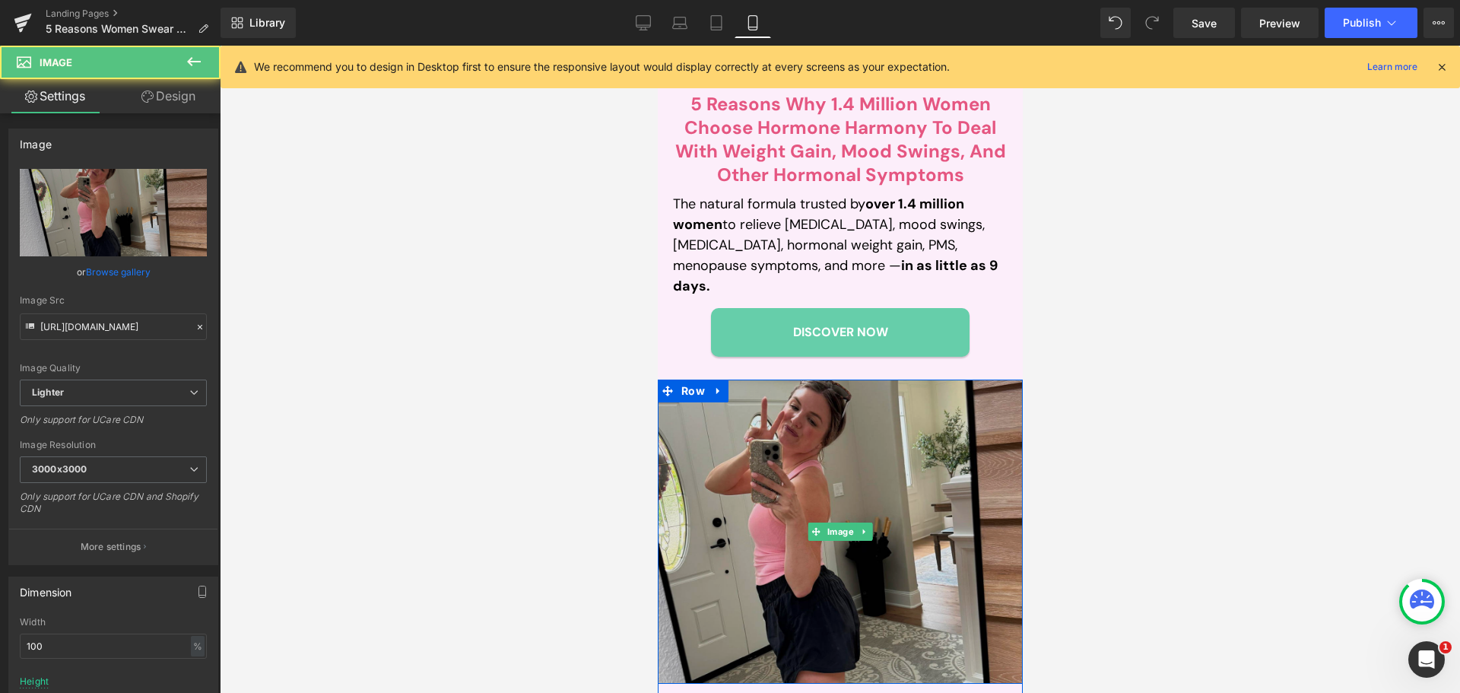
click at [764, 507] on img at bounding box center [839, 531] width 365 height 304
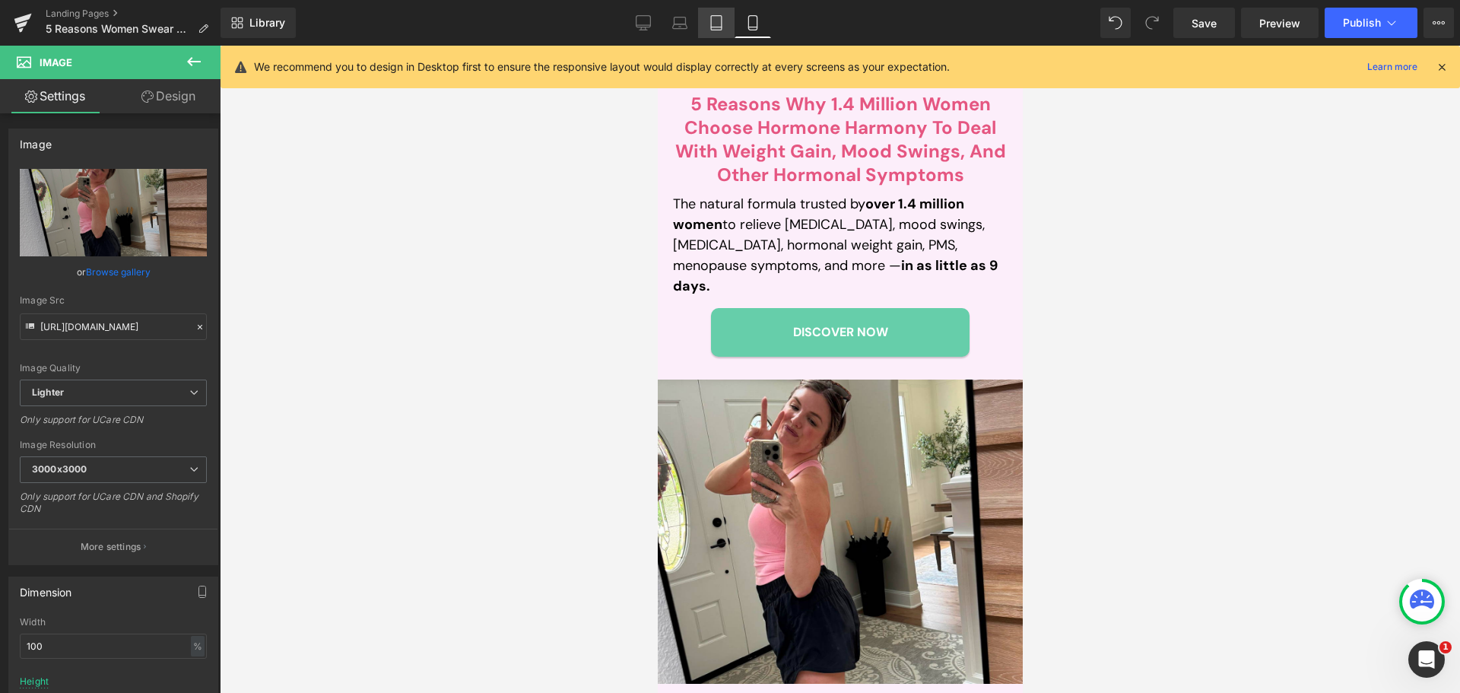
drag, startPoint x: 715, startPoint y: 17, endPoint x: 707, endPoint y: 31, distance: 16.0
click at [714, 17] on icon at bounding box center [715, 22] width 15 height 15
type input "540"
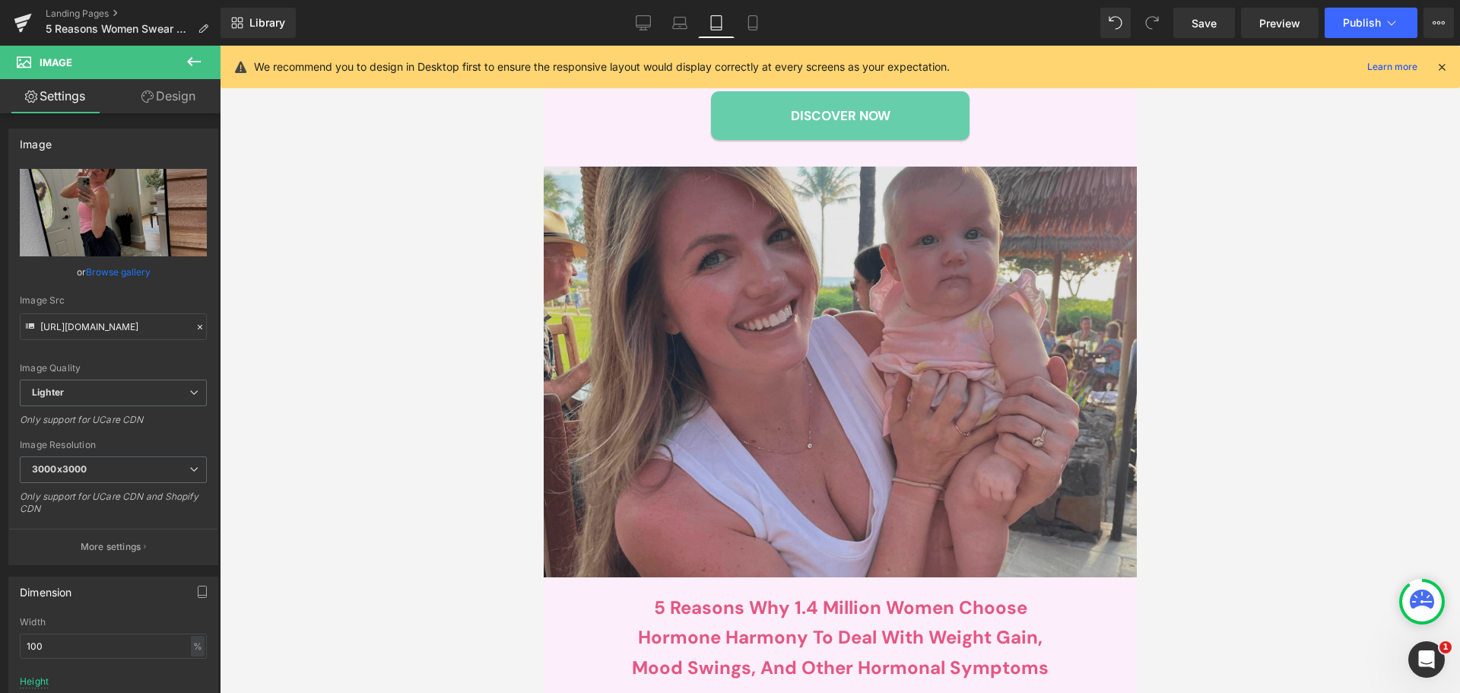
scroll to position [760, 0]
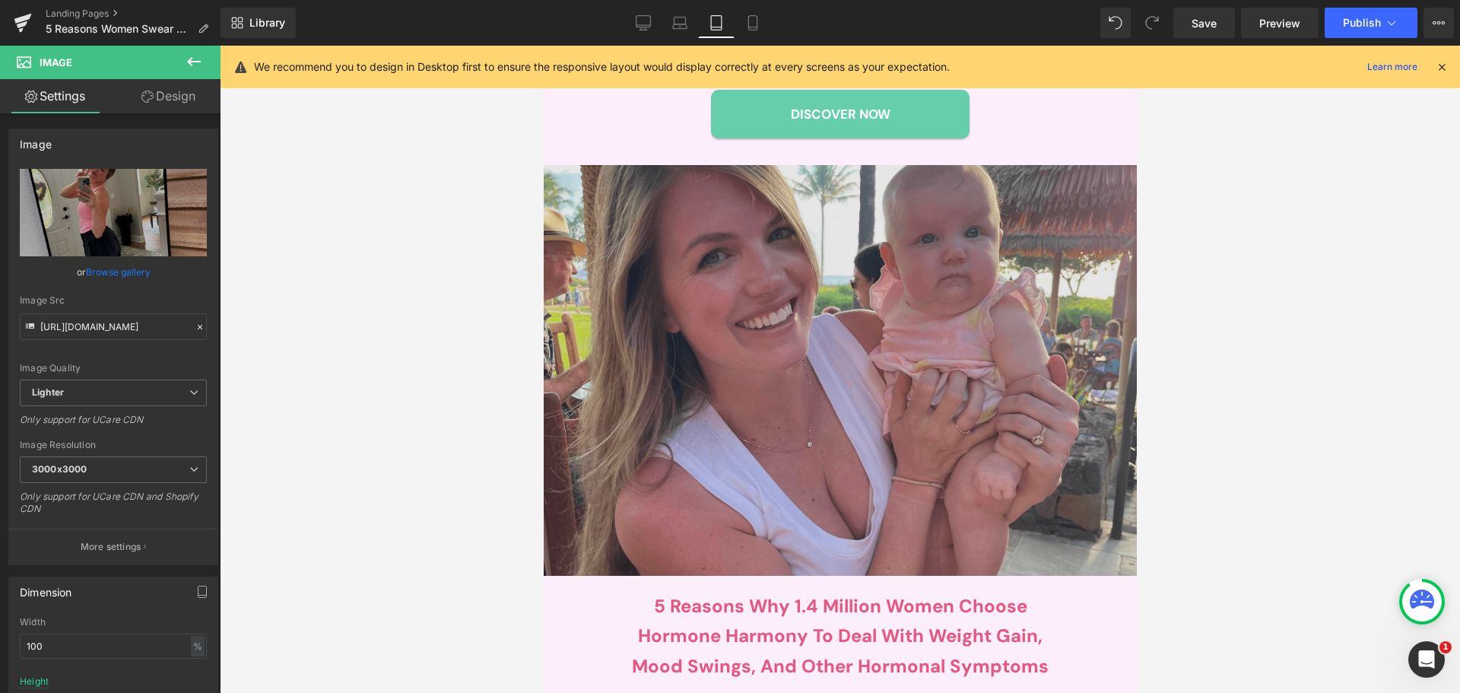
click at [731, 335] on img at bounding box center [839, 370] width 593 height 411
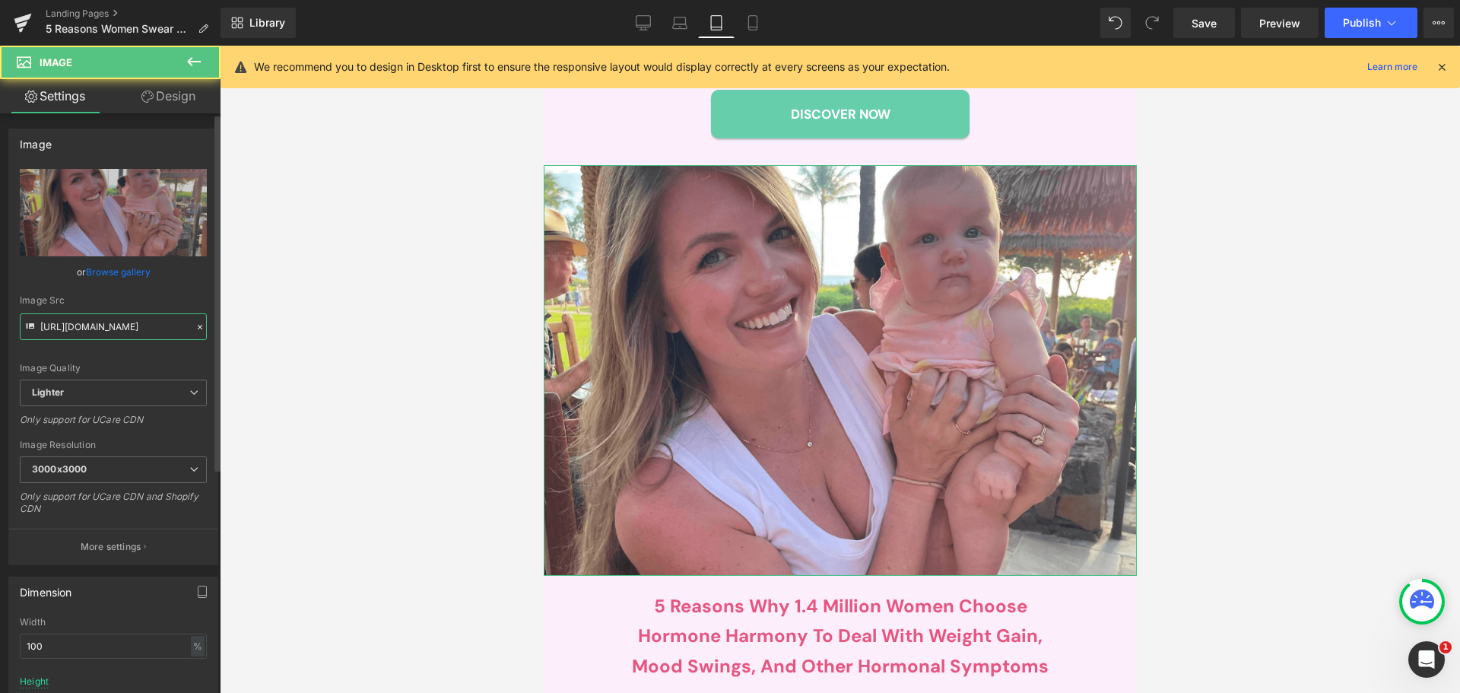
click at [157, 318] on input "[URL][DOMAIN_NAME]" at bounding box center [113, 326] width 187 height 27
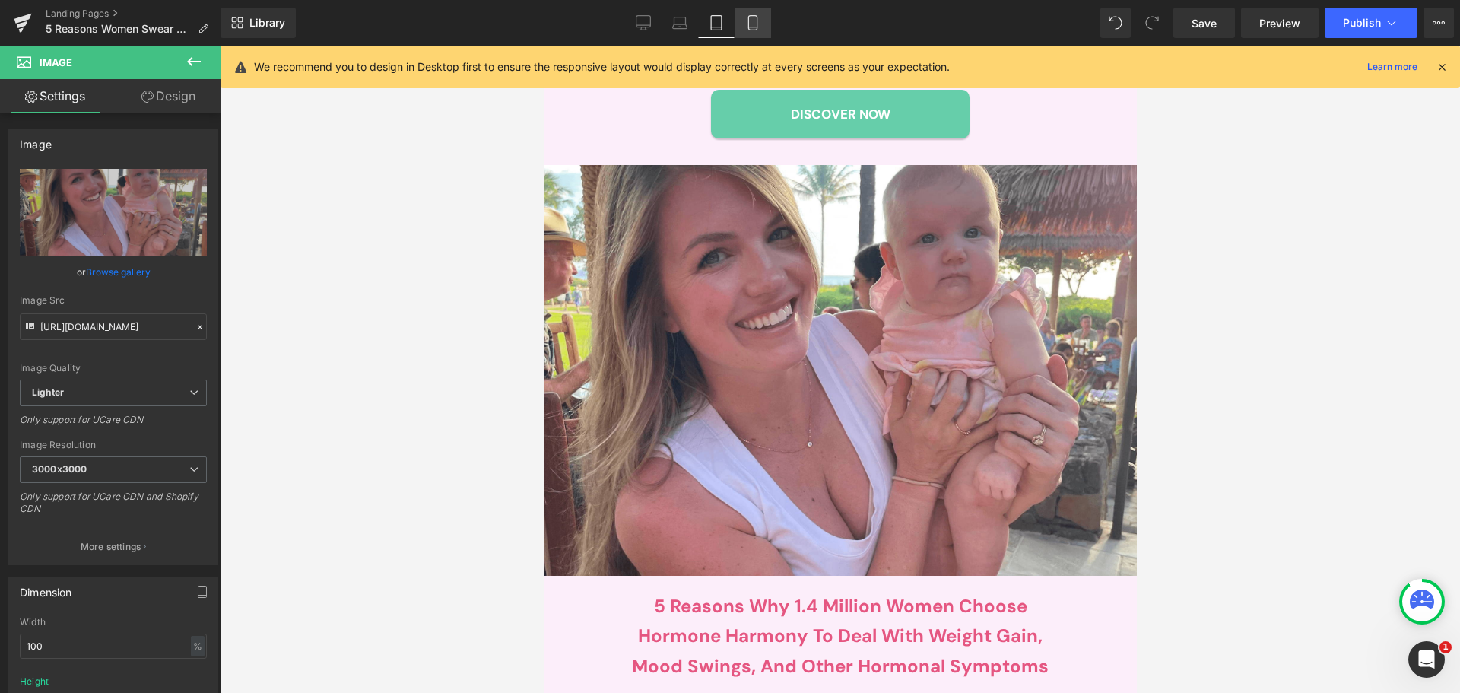
click at [750, 27] on icon at bounding box center [752, 27] width 8 height 0
type input "400"
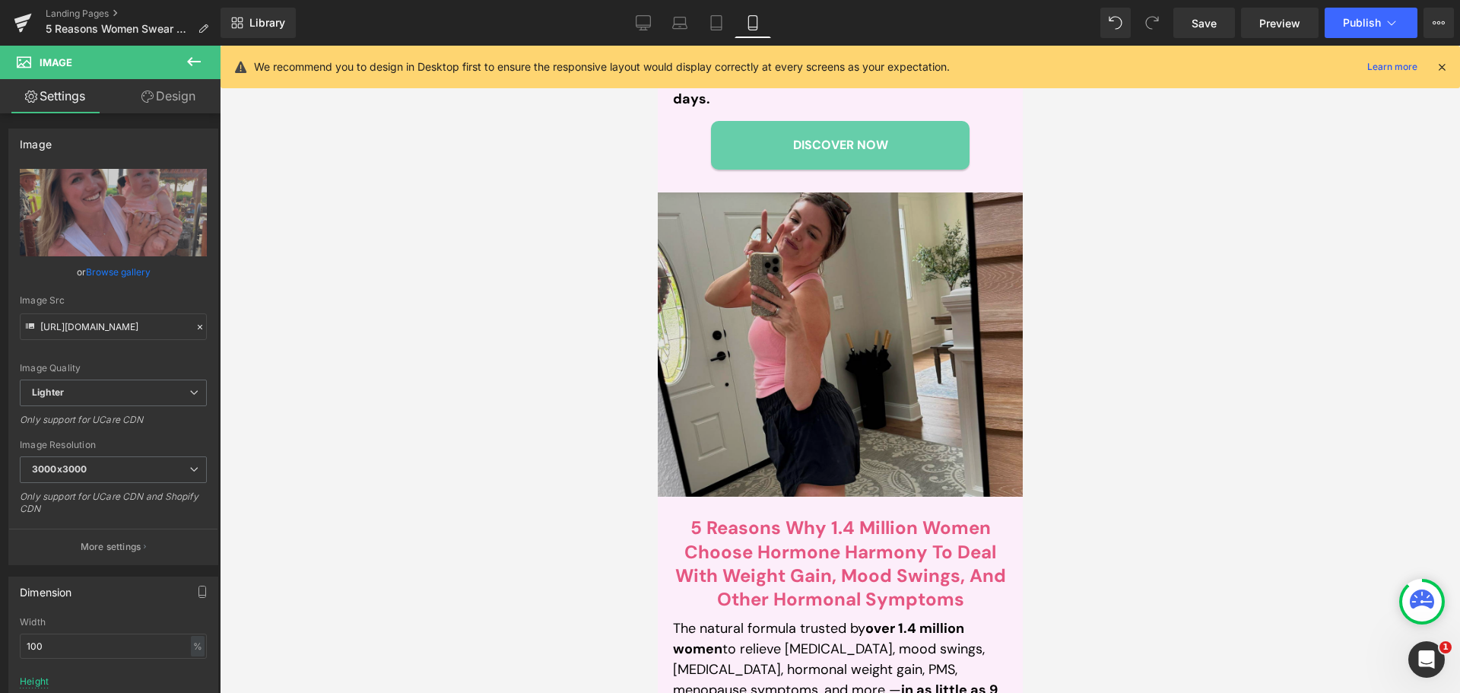
scroll to position [684, 0]
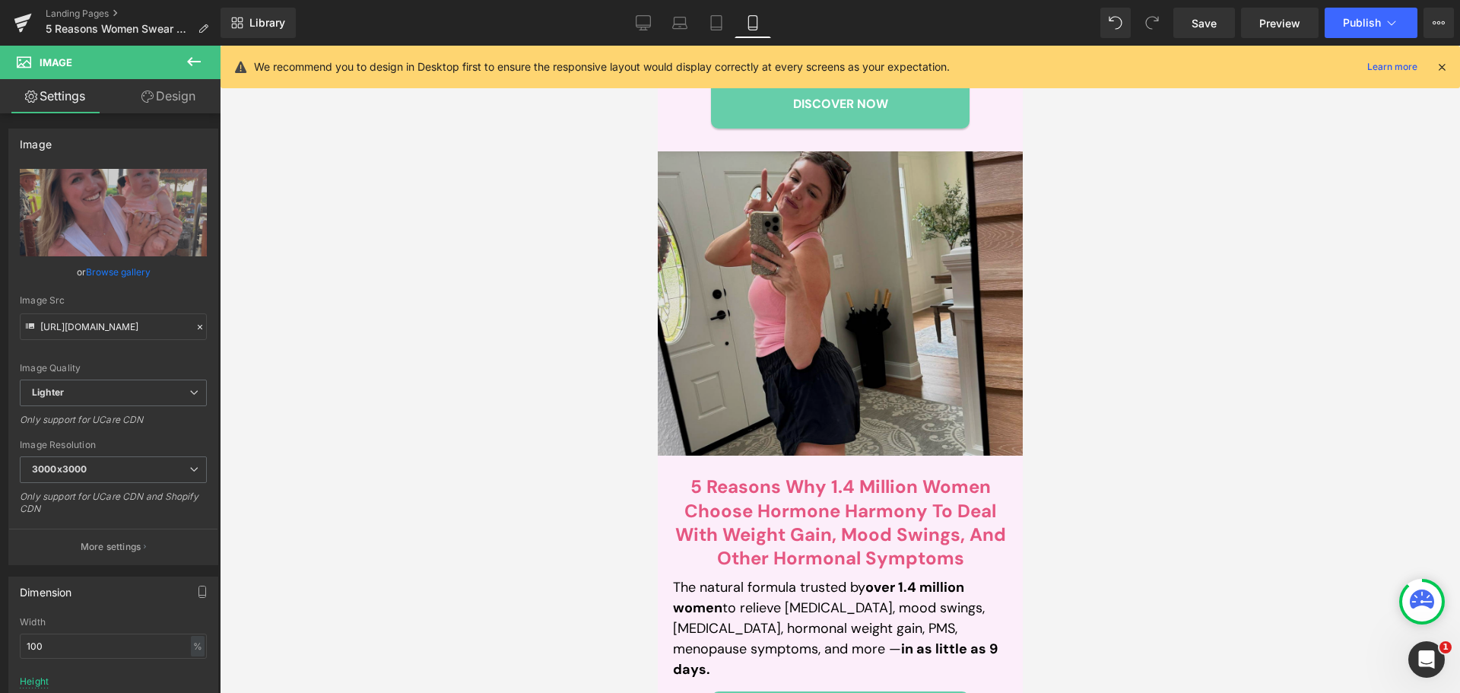
click at [766, 337] on img at bounding box center [839, 303] width 365 height 304
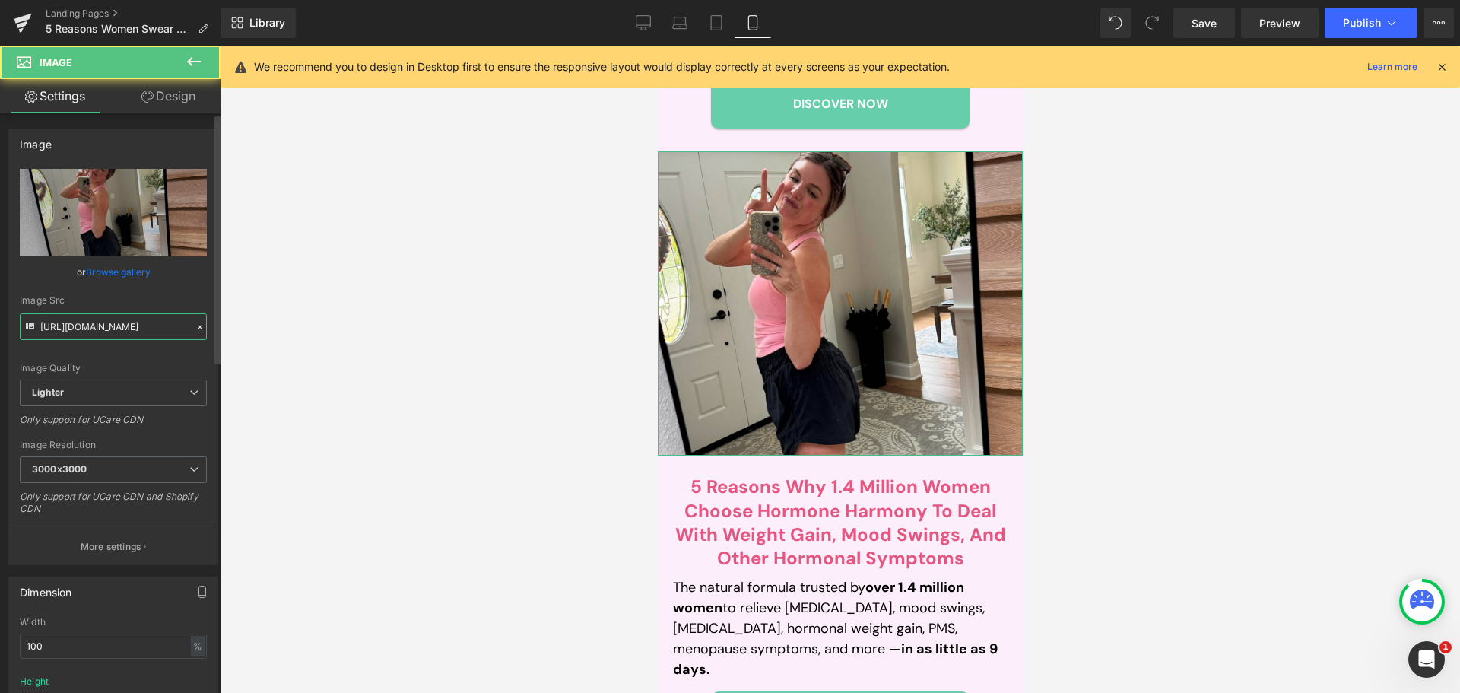
click at [125, 321] on input "https://ucarecdn.com/b3123ed9-e7e7-4de3-8943-4e25296f8cdc/-/format/auto/-/previ…" at bounding box center [113, 326] width 187 height 27
paste input "c509814c-462b-4608-a92d-615654dfb448/-/format/auto/-/preview/3000x3000/-/qualit…"
type input "[URL][DOMAIN_NAME]"
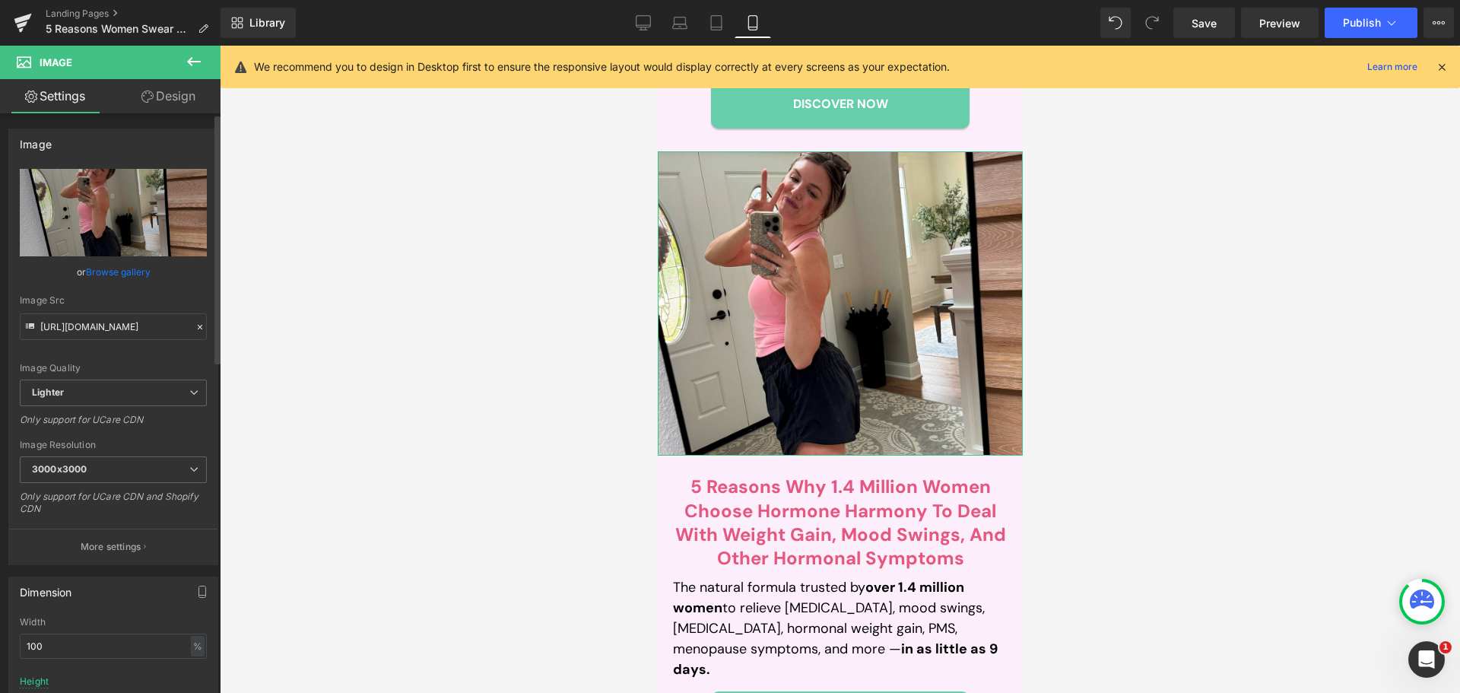
click at [155, 296] on div "Image Src" at bounding box center [113, 300] width 187 height 11
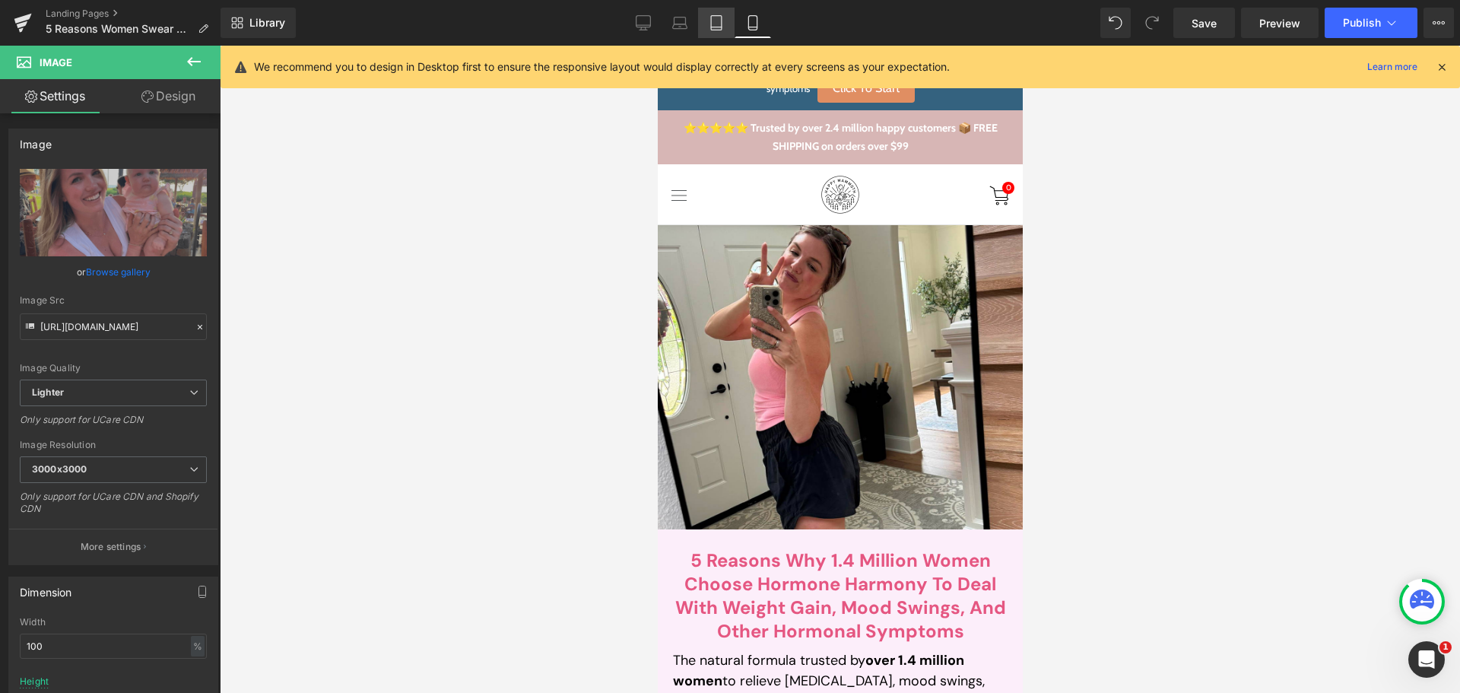
click at [719, 25] on icon at bounding box center [715, 22] width 15 height 15
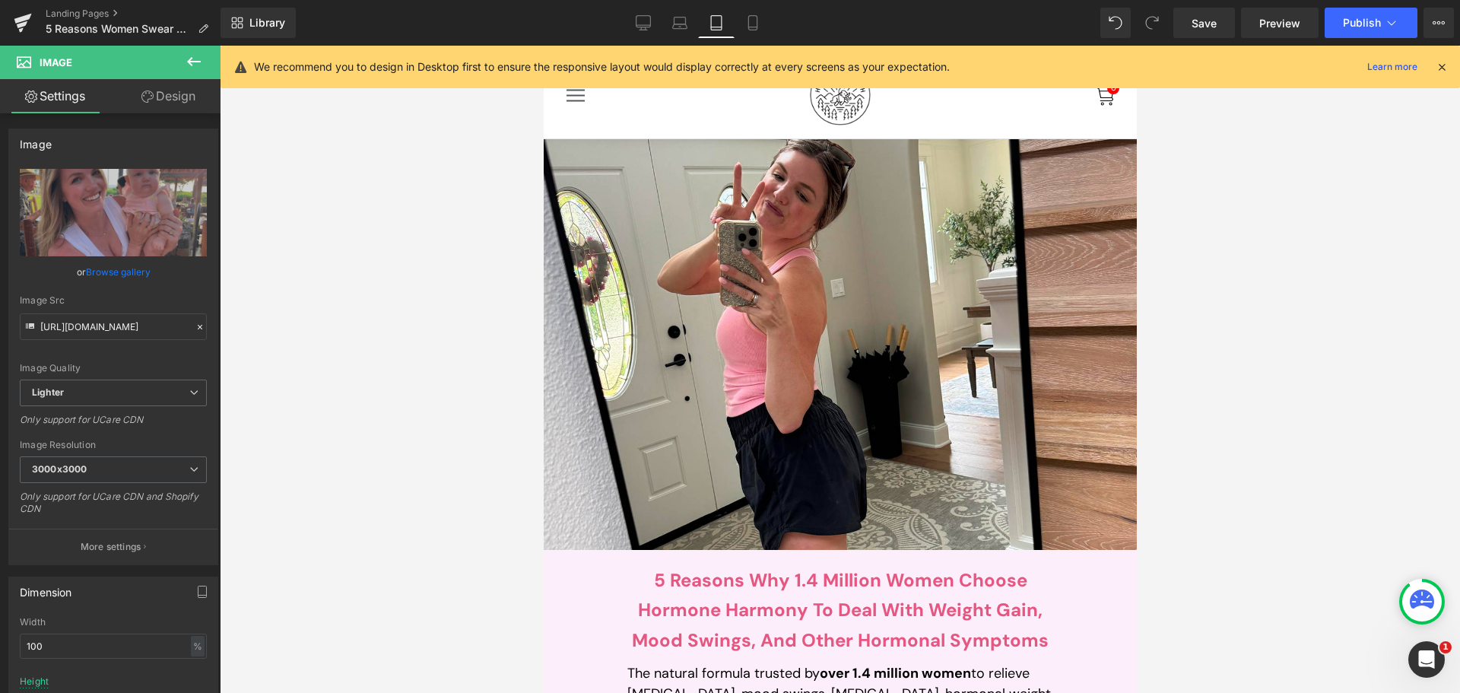
scroll to position [532, 0]
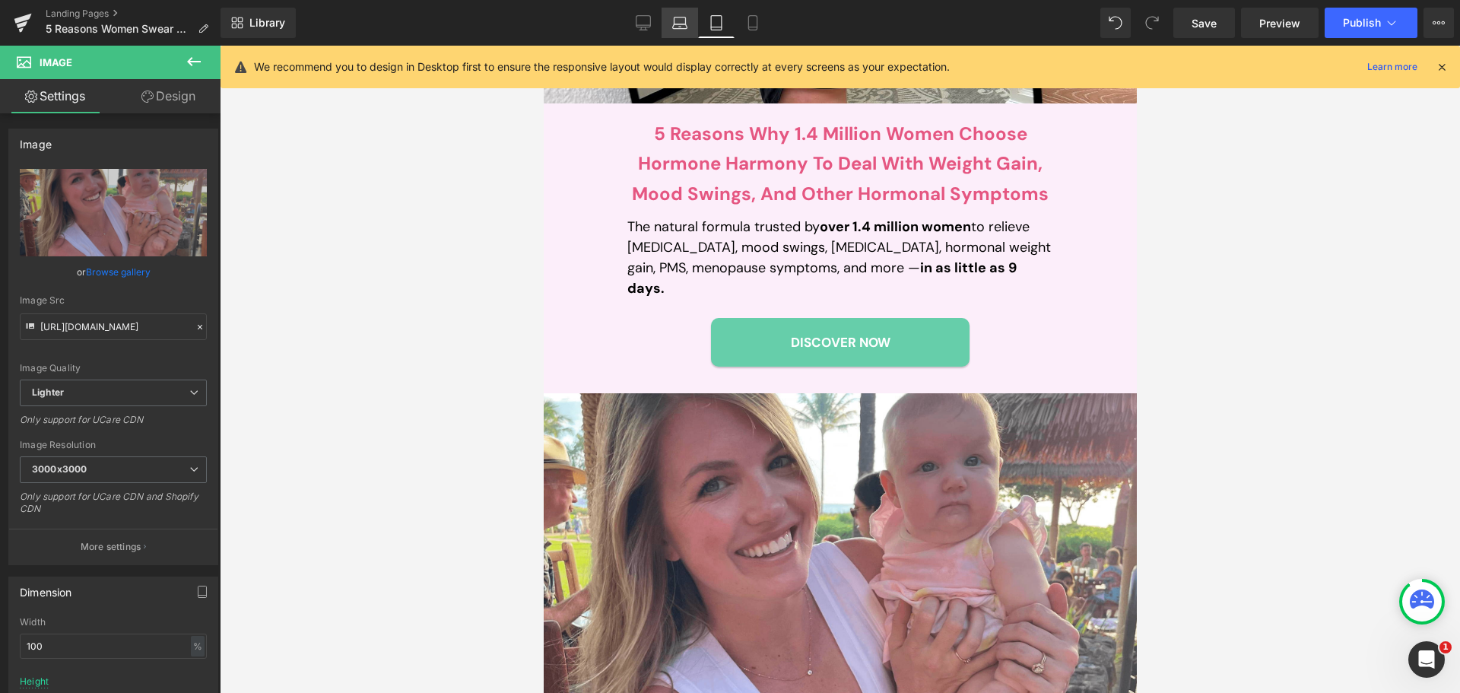
drag, startPoint x: 685, startPoint y: 24, endPoint x: 672, endPoint y: 22, distance: 13.0
click at [684, 24] on icon at bounding box center [679, 22] width 15 height 15
type input "auto"
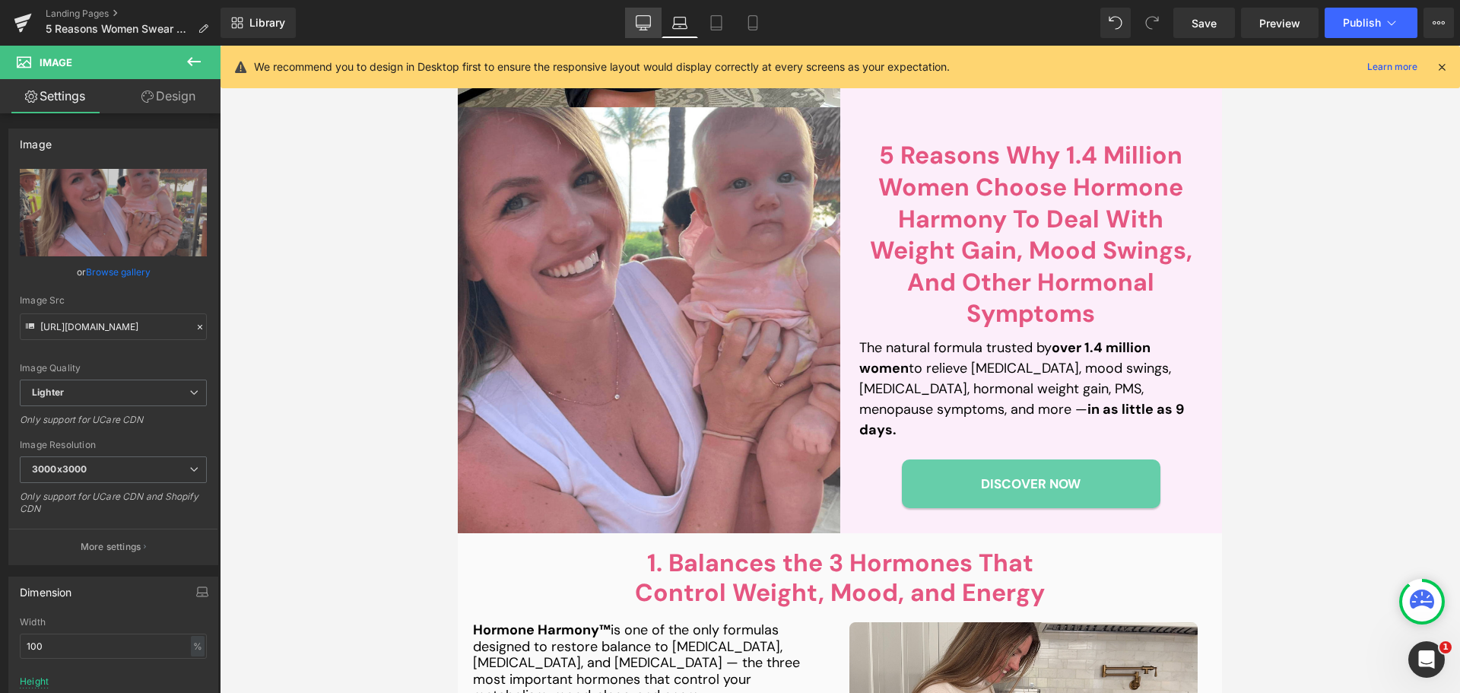
scroll to position [0, 0]
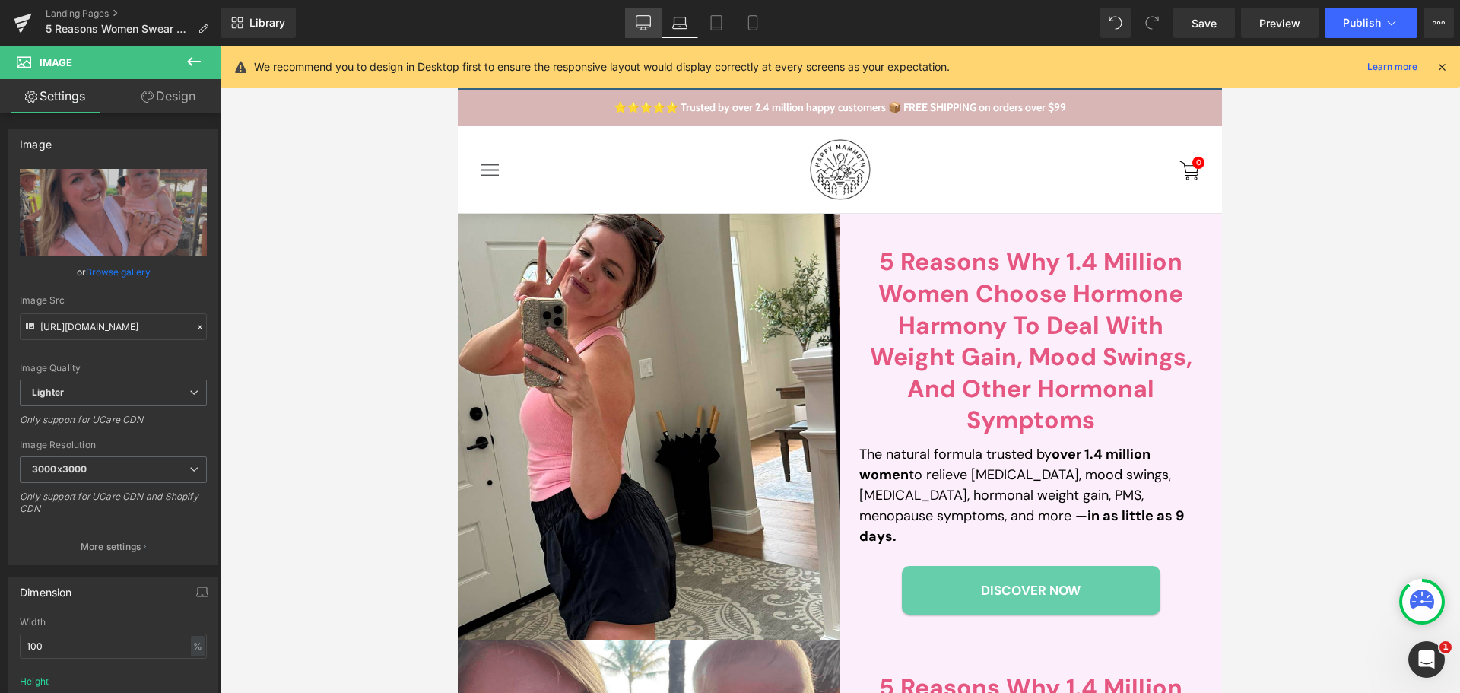
click at [641, 19] on icon at bounding box center [643, 22] width 15 height 15
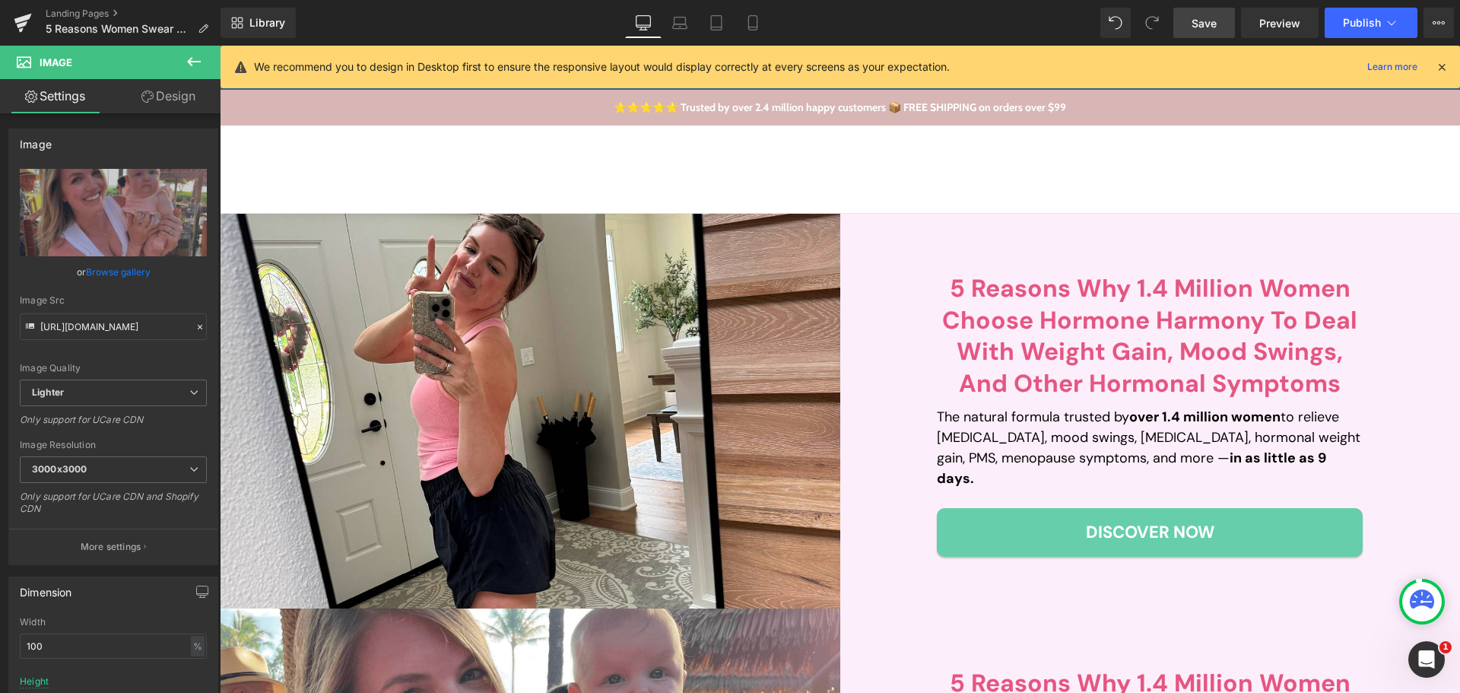
click at [1224, 23] on link "Save" at bounding box center [1204, 23] width 62 height 30
click at [1368, 14] on button "Publish" at bounding box center [1370, 23] width 93 height 30
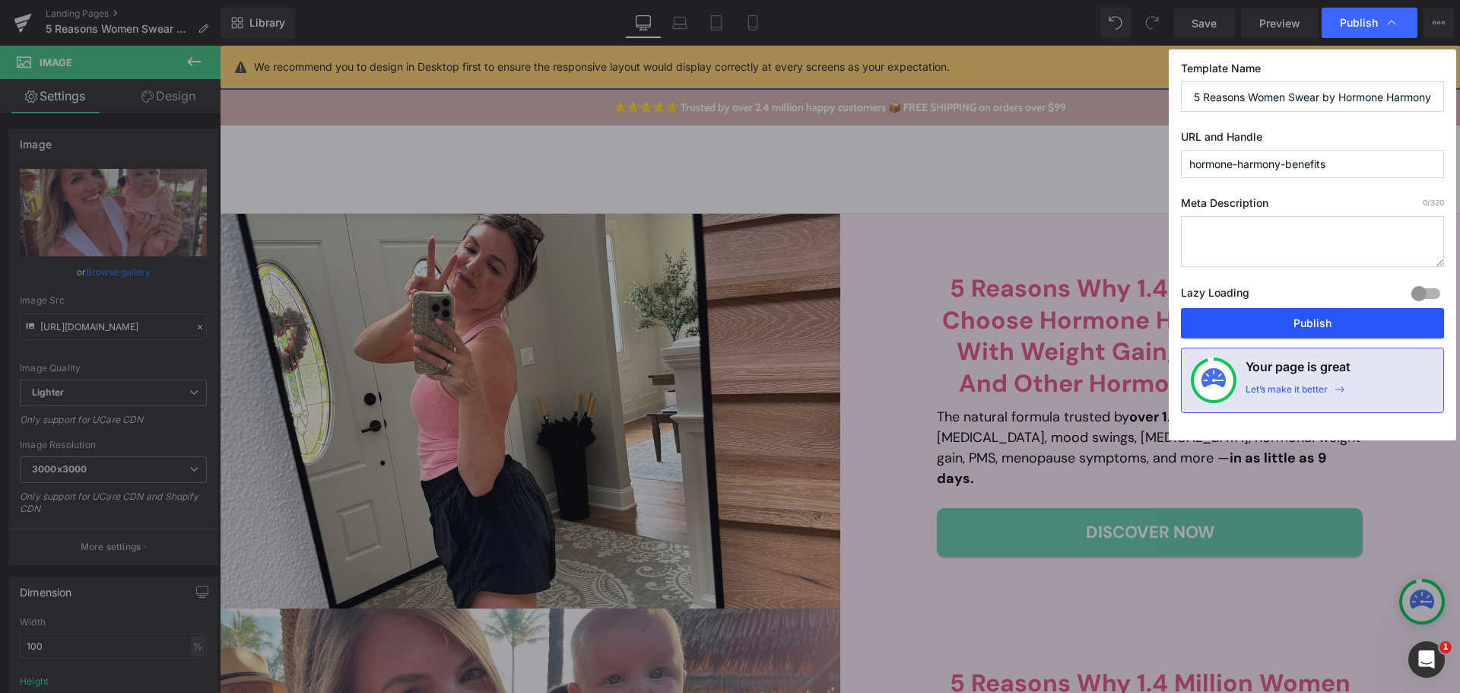
click at [1295, 330] on button "Publish" at bounding box center [1312, 323] width 263 height 30
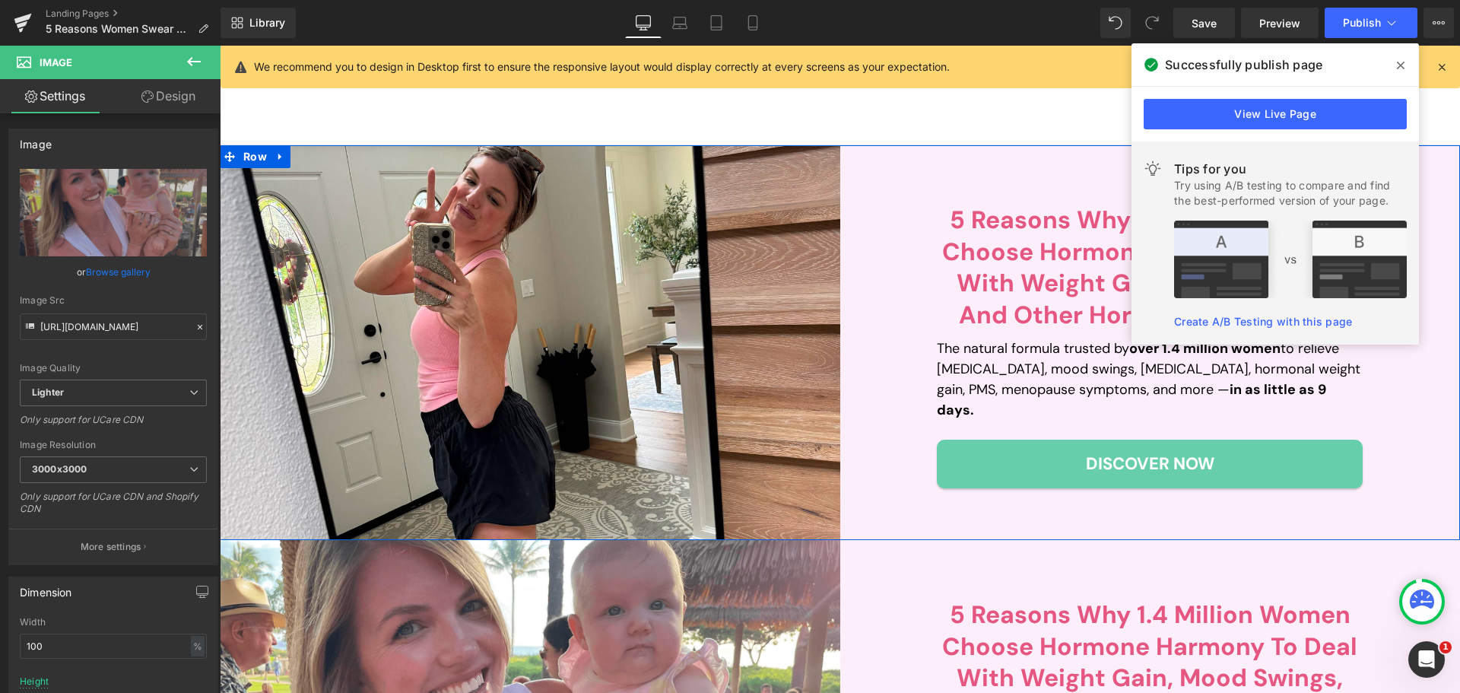
scroll to position [304, 0]
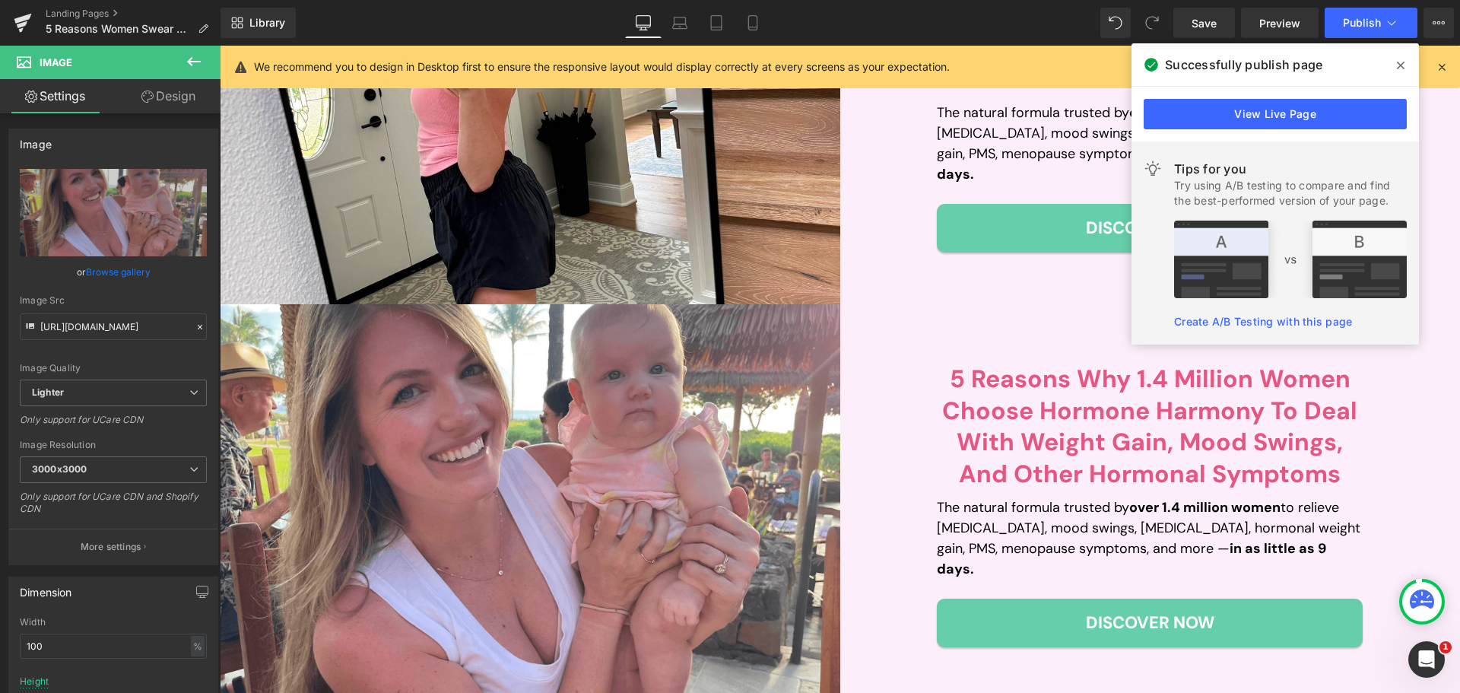
click at [1403, 63] on icon at bounding box center [1400, 66] width 8 height 8
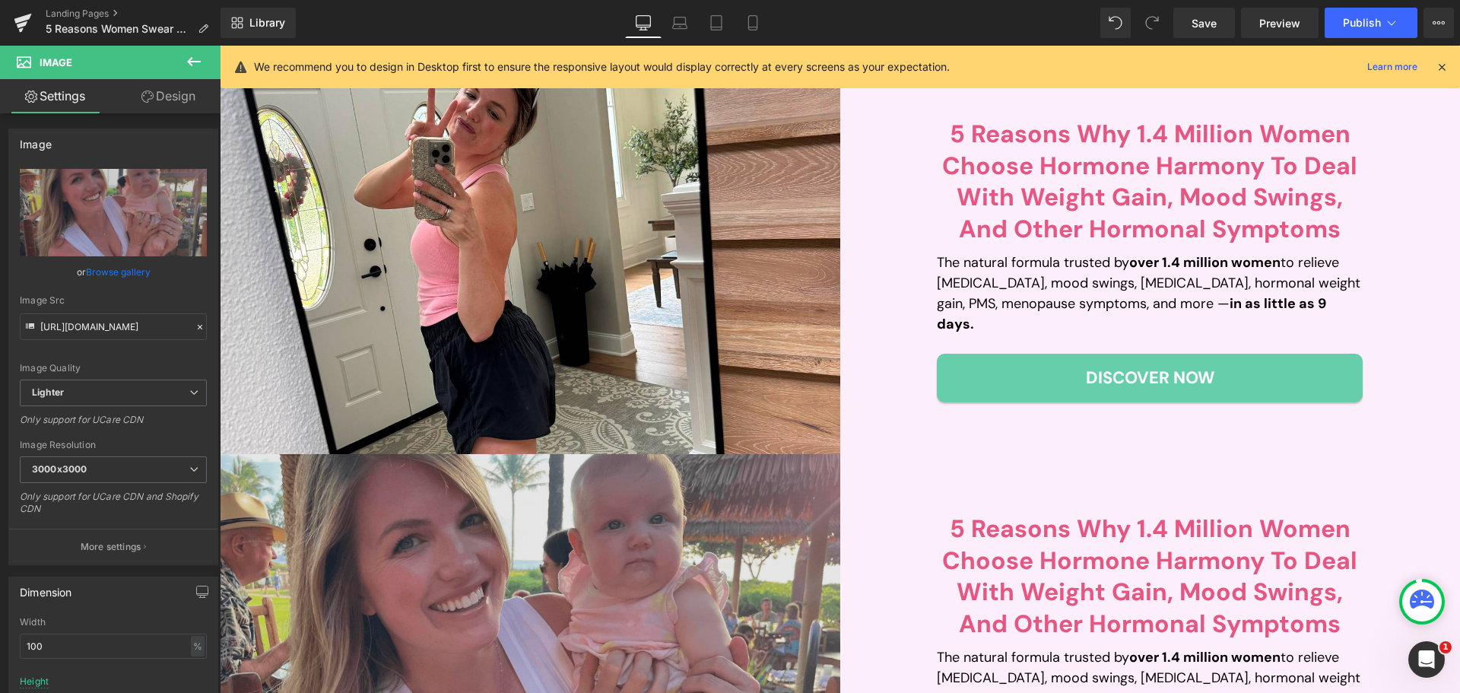
scroll to position [456, 0]
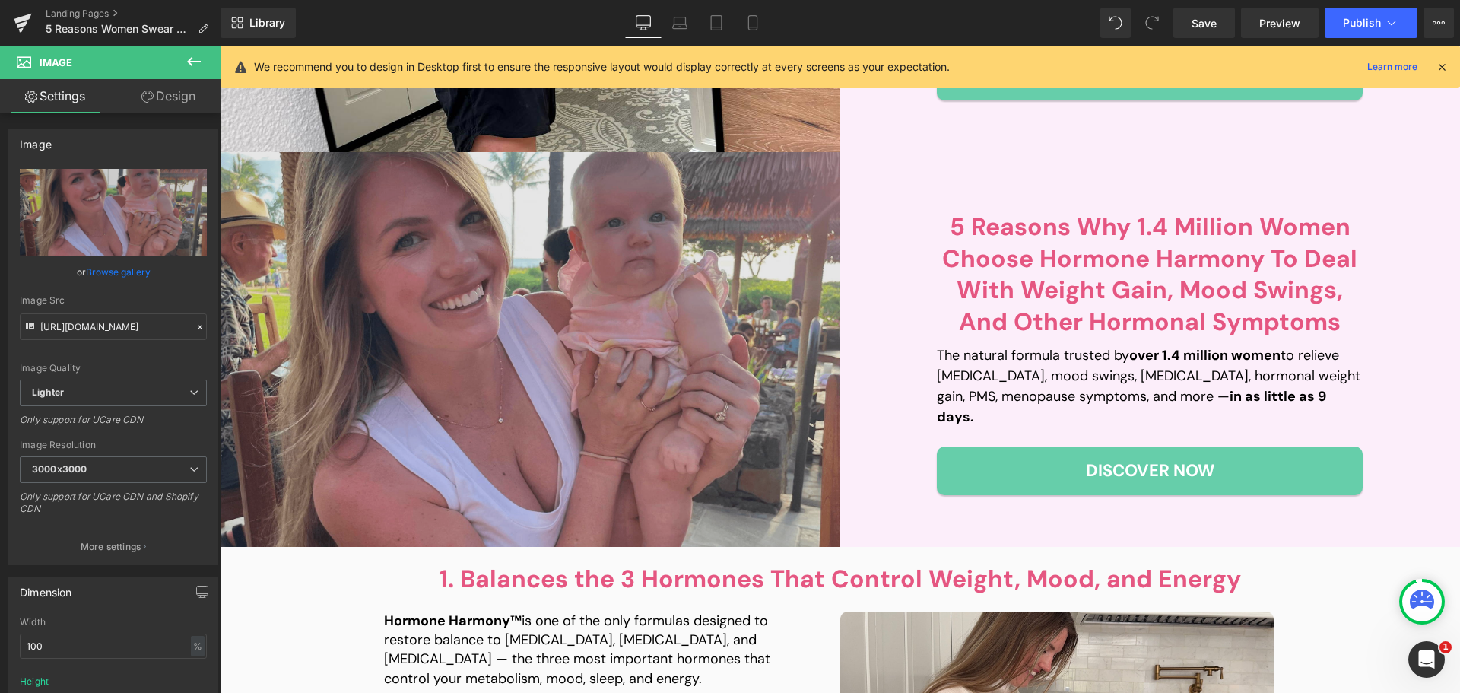
drag, startPoint x: 515, startPoint y: 315, endPoint x: 472, endPoint y: 309, distance: 43.0
click at [515, 315] on img at bounding box center [530, 349] width 620 height 395
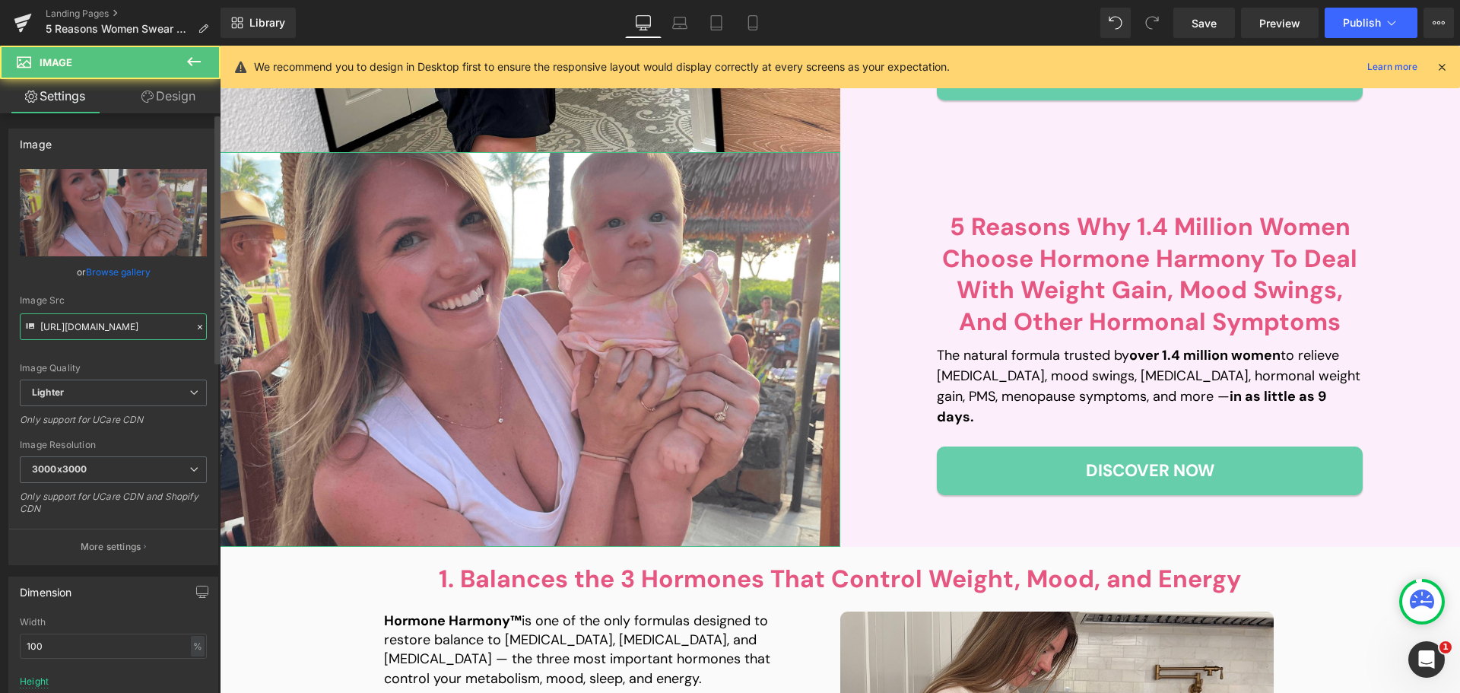
click at [128, 315] on input "[URL][DOMAIN_NAME]" at bounding box center [113, 326] width 187 height 27
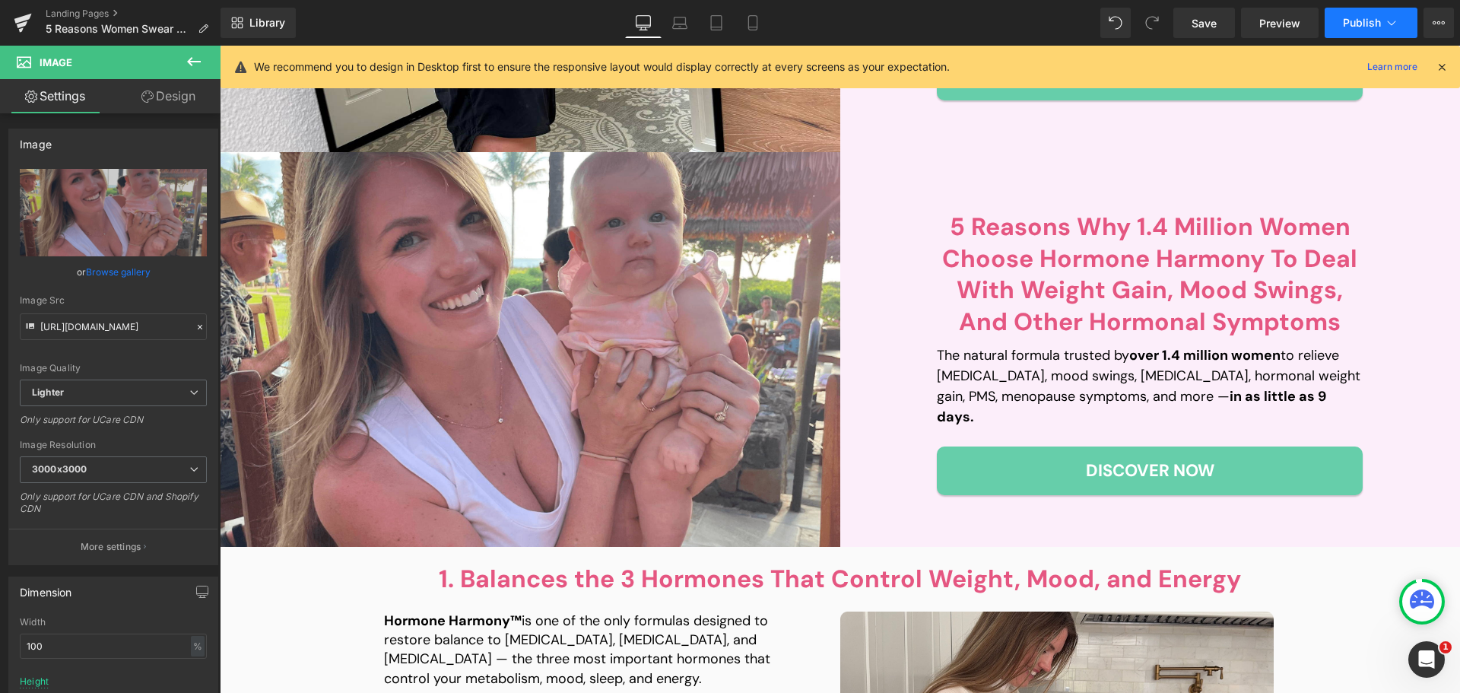
click at [1371, 26] on span "Publish" at bounding box center [1361, 23] width 38 height 12
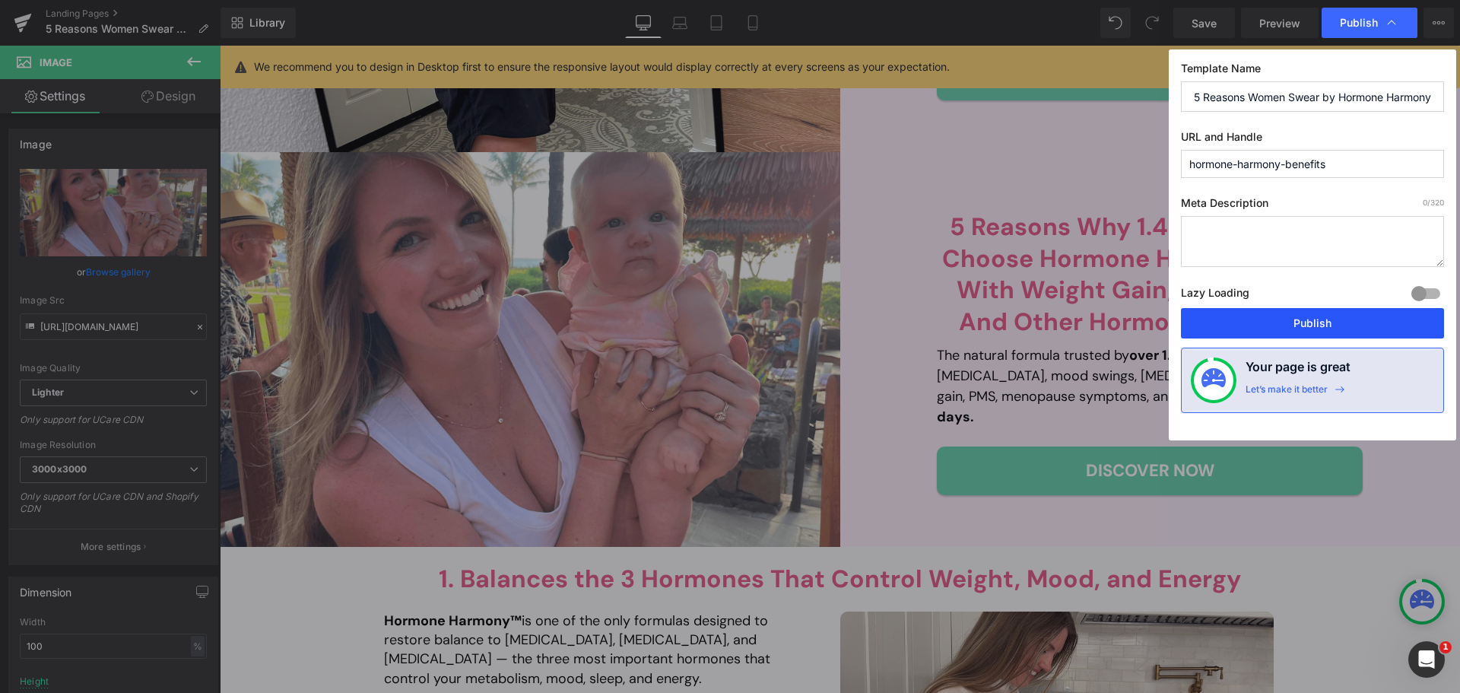
drag, startPoint x: 1313, startPoint y: 328, endPoint x: 1092, endPoint y: 282, distance: 225.9
click at [1313, 328] on button "Publish" at bounding box center [1312, 323] width 263 height 30
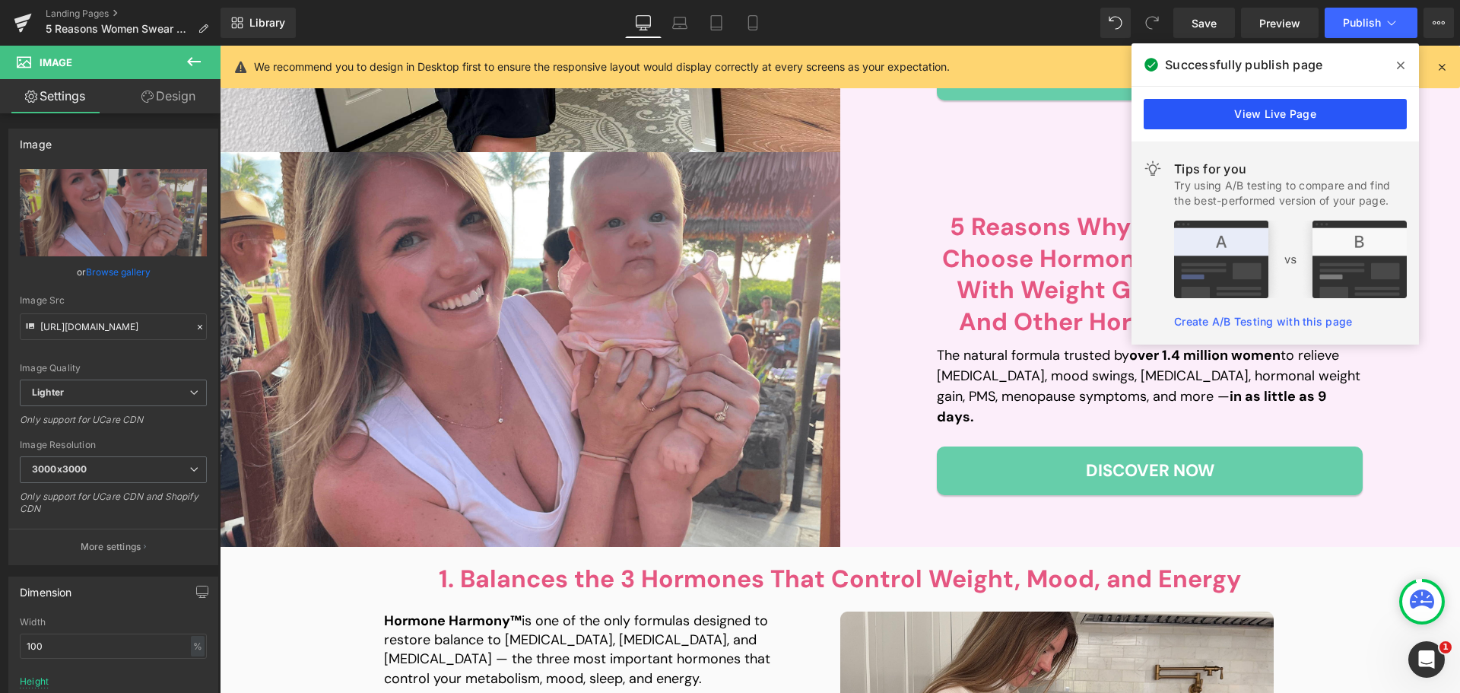
click at [1273, 114] on link "View Live Page" at bounding box center [1274, 114] width 263 height 30
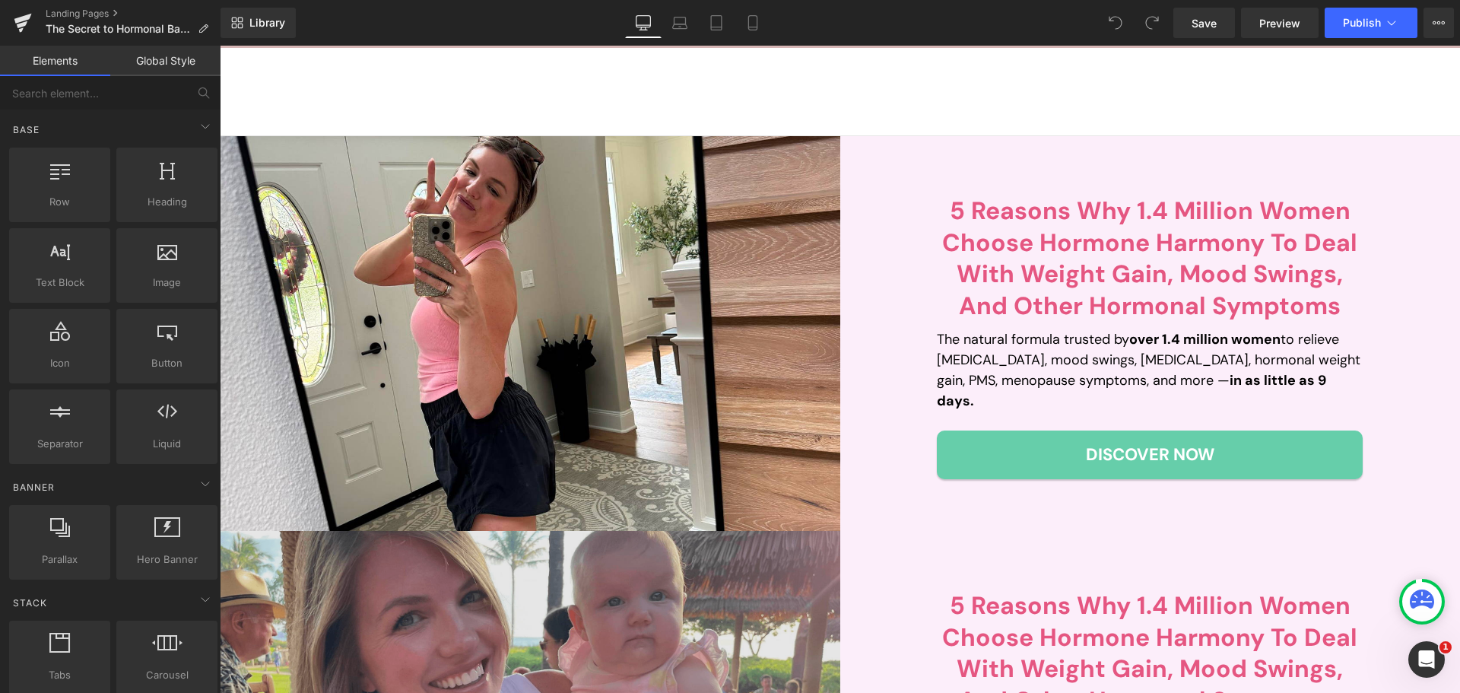
scroll to position [380, 0]
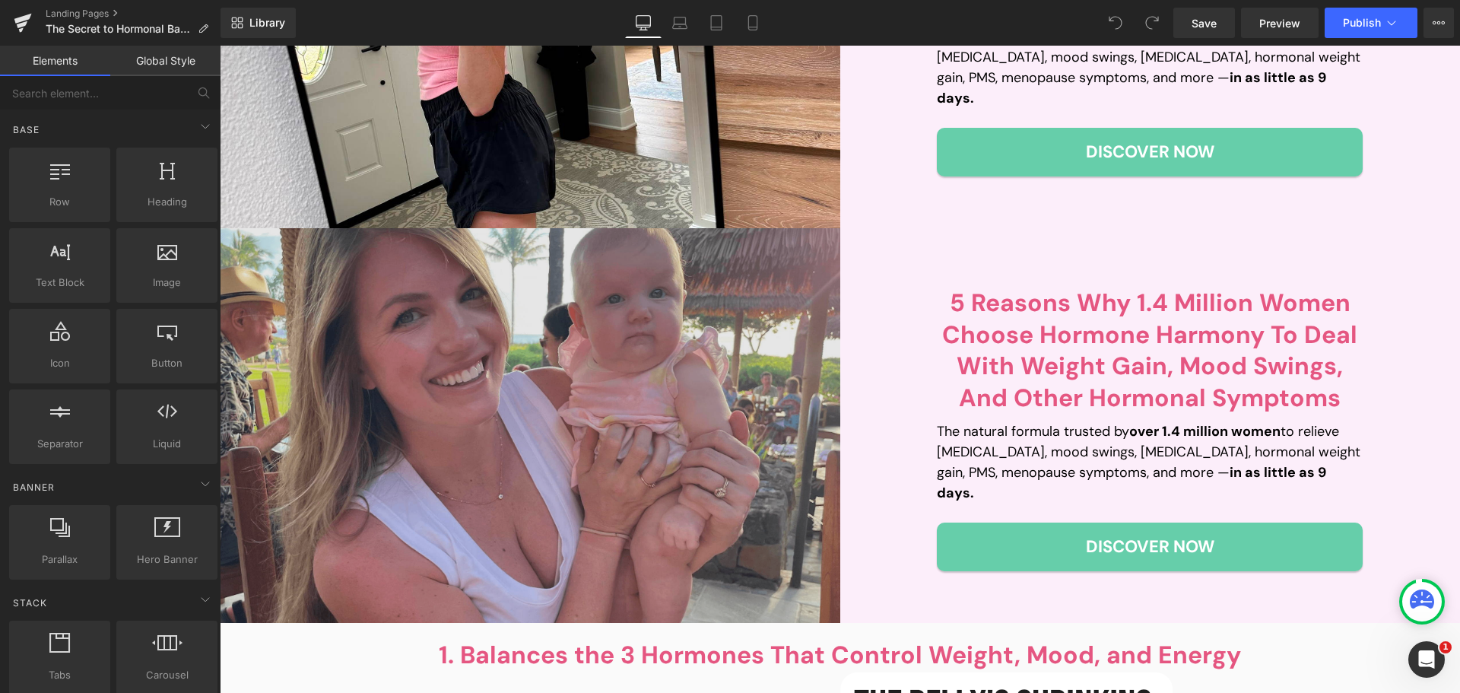
click at [524, 367] on img at bounding box center [530, 425] width 620 height 395
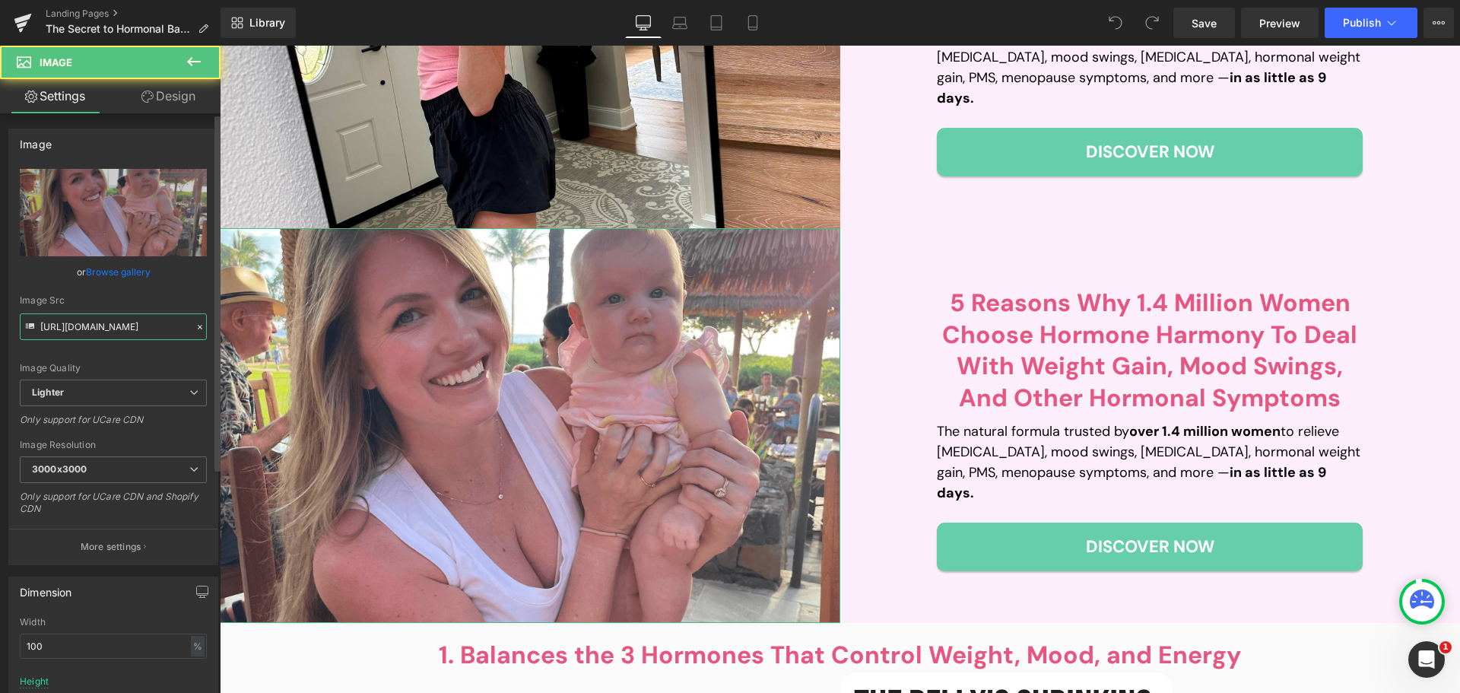
click at [116, 325] on input "[URL][DOMAIN_NAME]" at bounding box center [113, 326] width 187 height 27
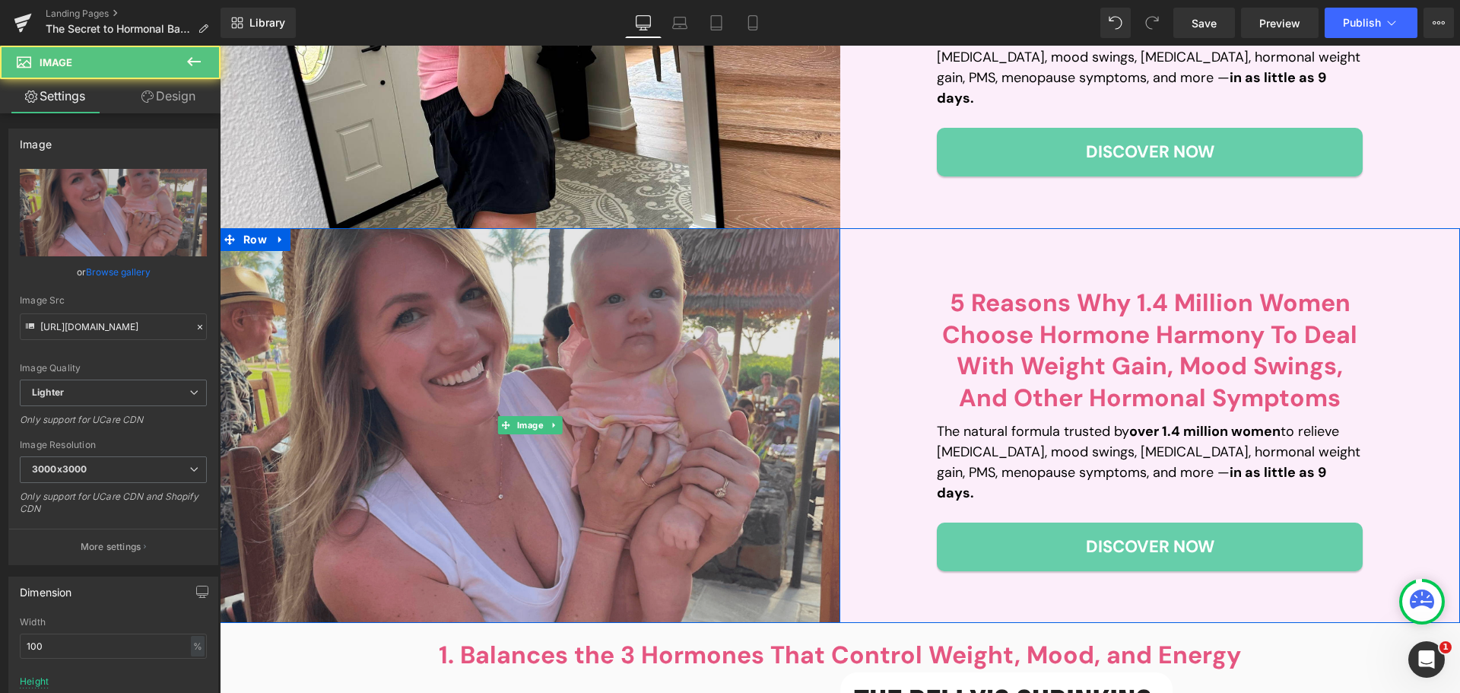
click at [540, 360] on img at bounding box center [530, 425] width 620 height 395
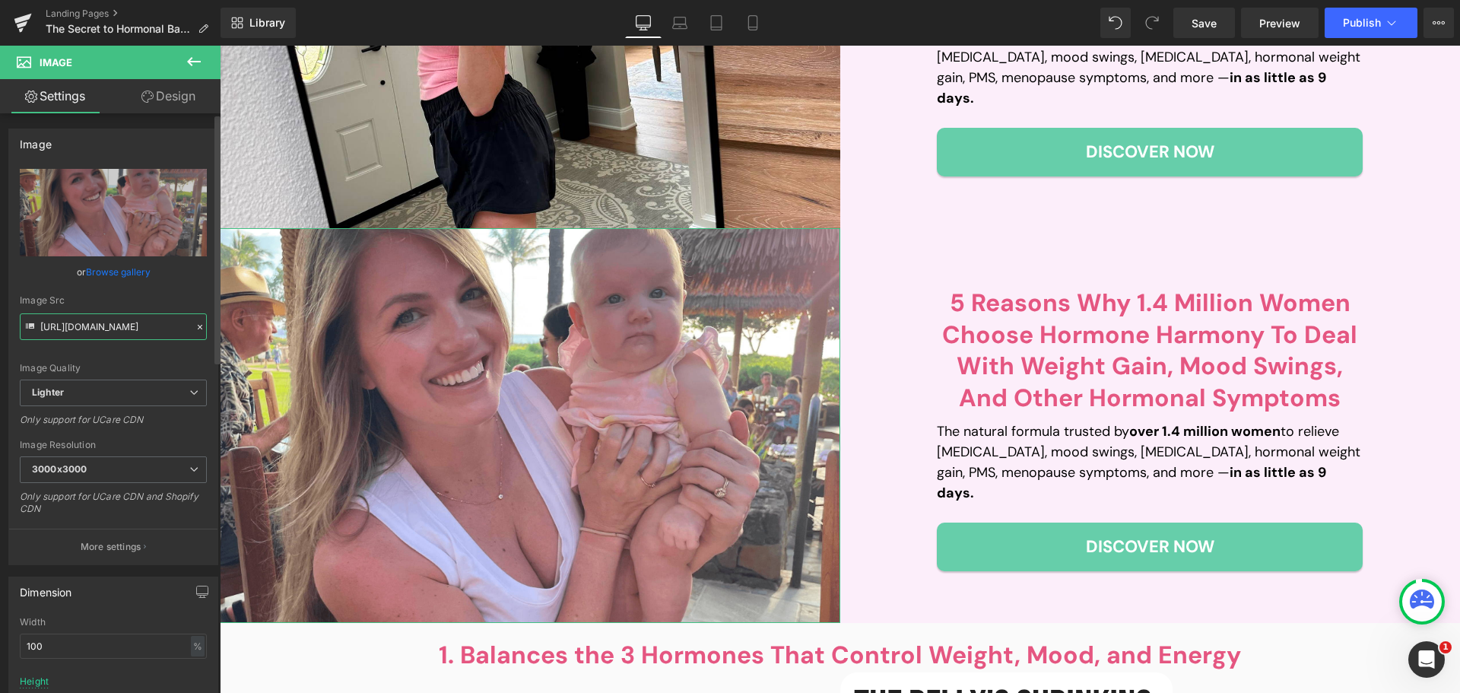
click at [91, 324] on input "[URL][DOMAIN_NAME]" at bounding box center [113, 326] width 187 height 27
